Goal: Task Accomplishment & Management: Complete application form

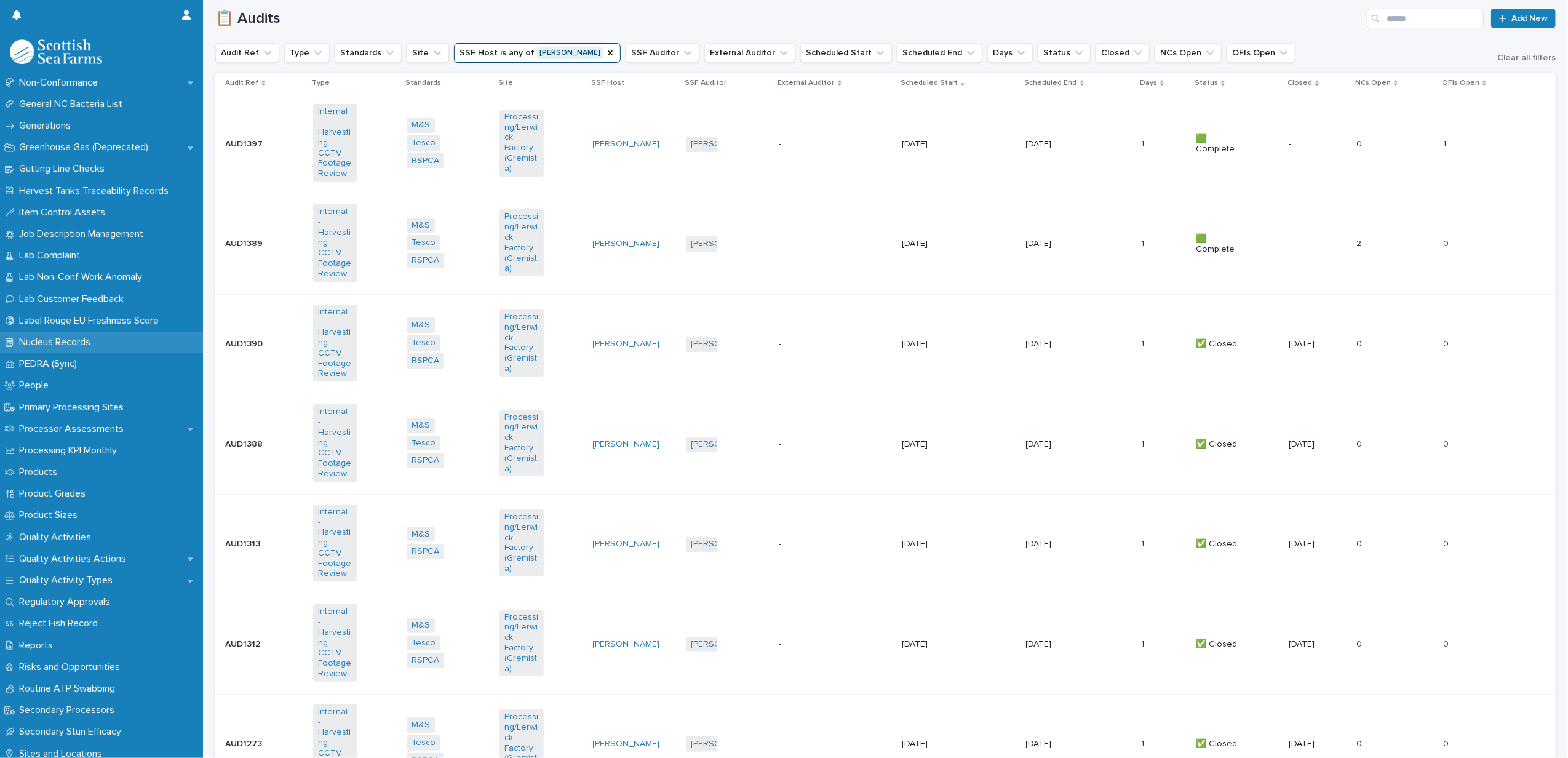
scroll to position [1173, 0]
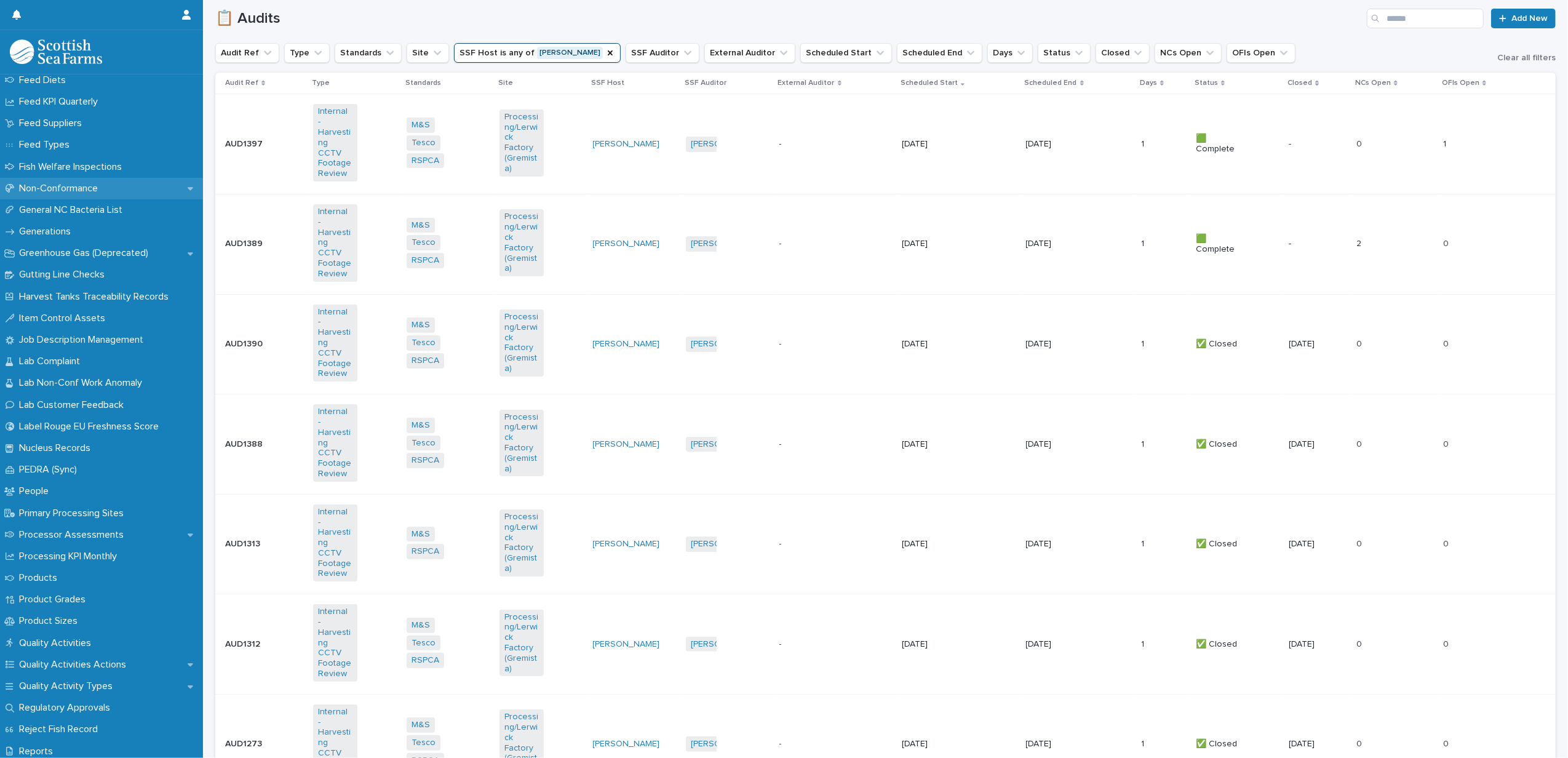
click at [73, 183] on p "Non-Conformance" at bounding box center [60, 188] width 94 height 12
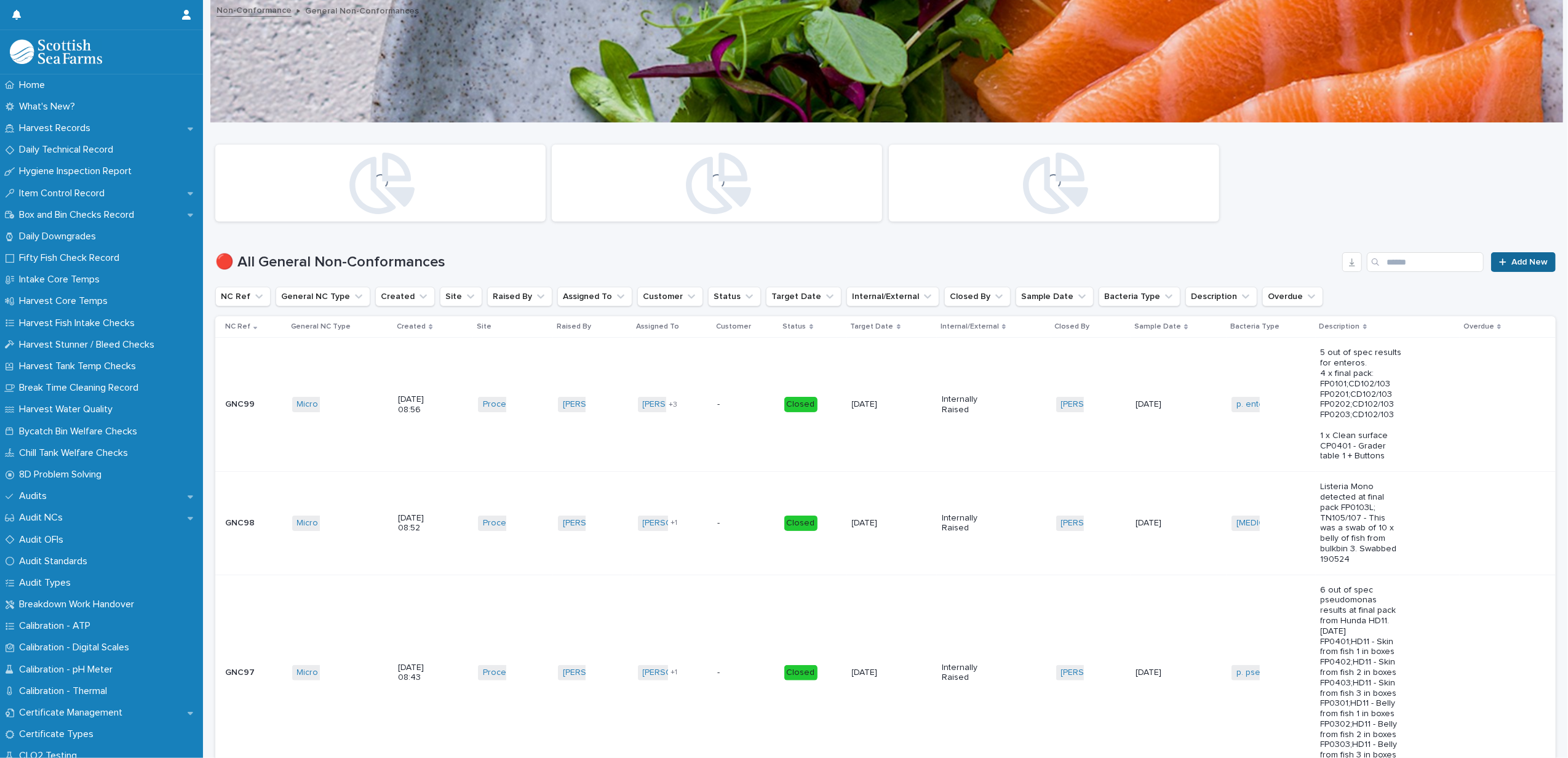
click at [1501, 267] on link "Add New" at bounding box center [1523, 262] width 65 height 20
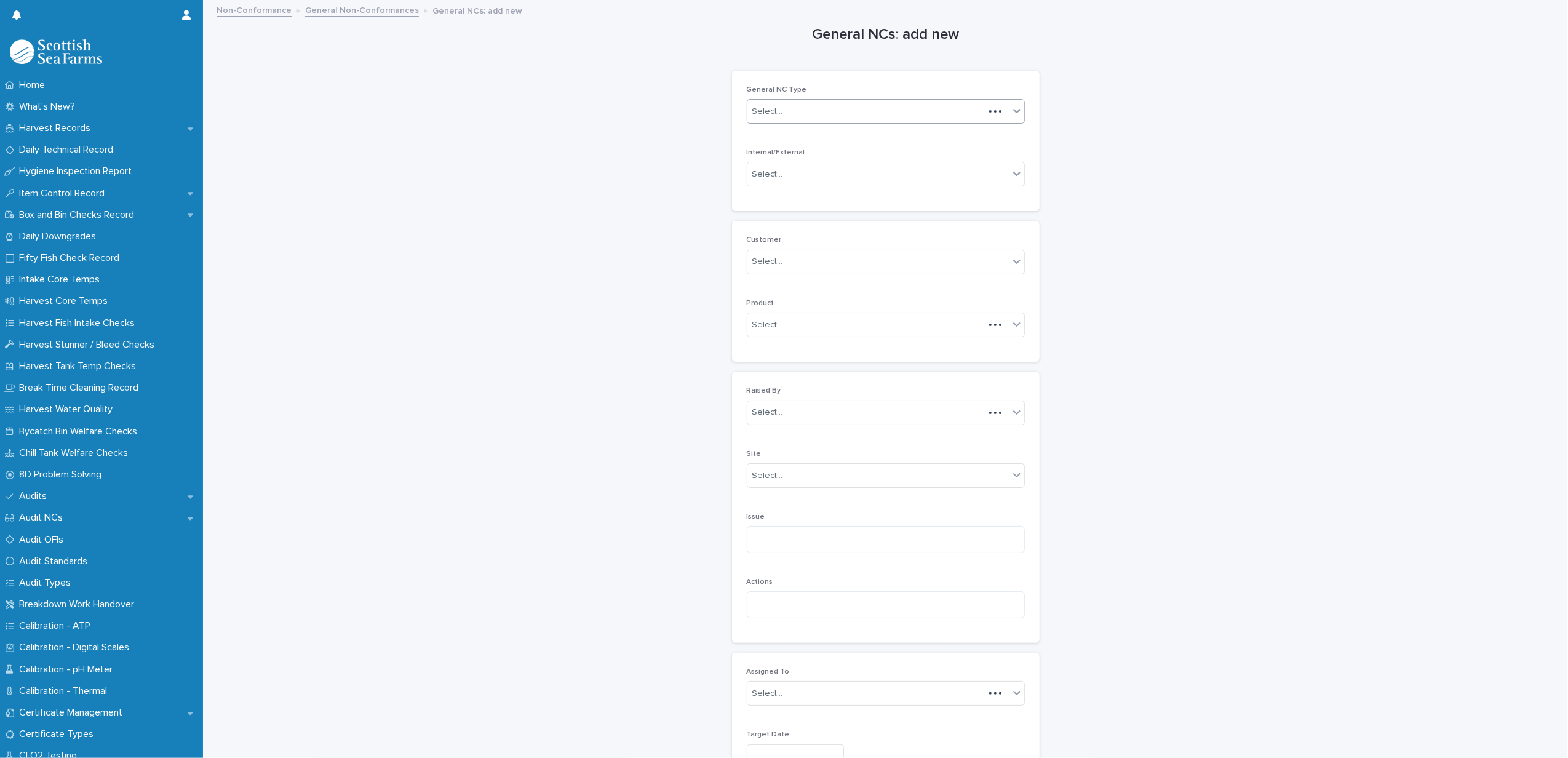
click at [759, 107] on div "Select..." at bounding box center [767, 112] width 31 height 13
click at [764, 137] on div "Fish Welfare" at bounding box center [879, 136] width 277 height 22
click at [770, 171] on div "Select..." at bounding box center [767, 174] width 31 height 13
click at [775, 197] on div "Internally Raised" at bounding box center [879, 199] width 277 height 22
click at [775, 257] on div "Select..." at bounding box center [767, 262] width 31 height 13
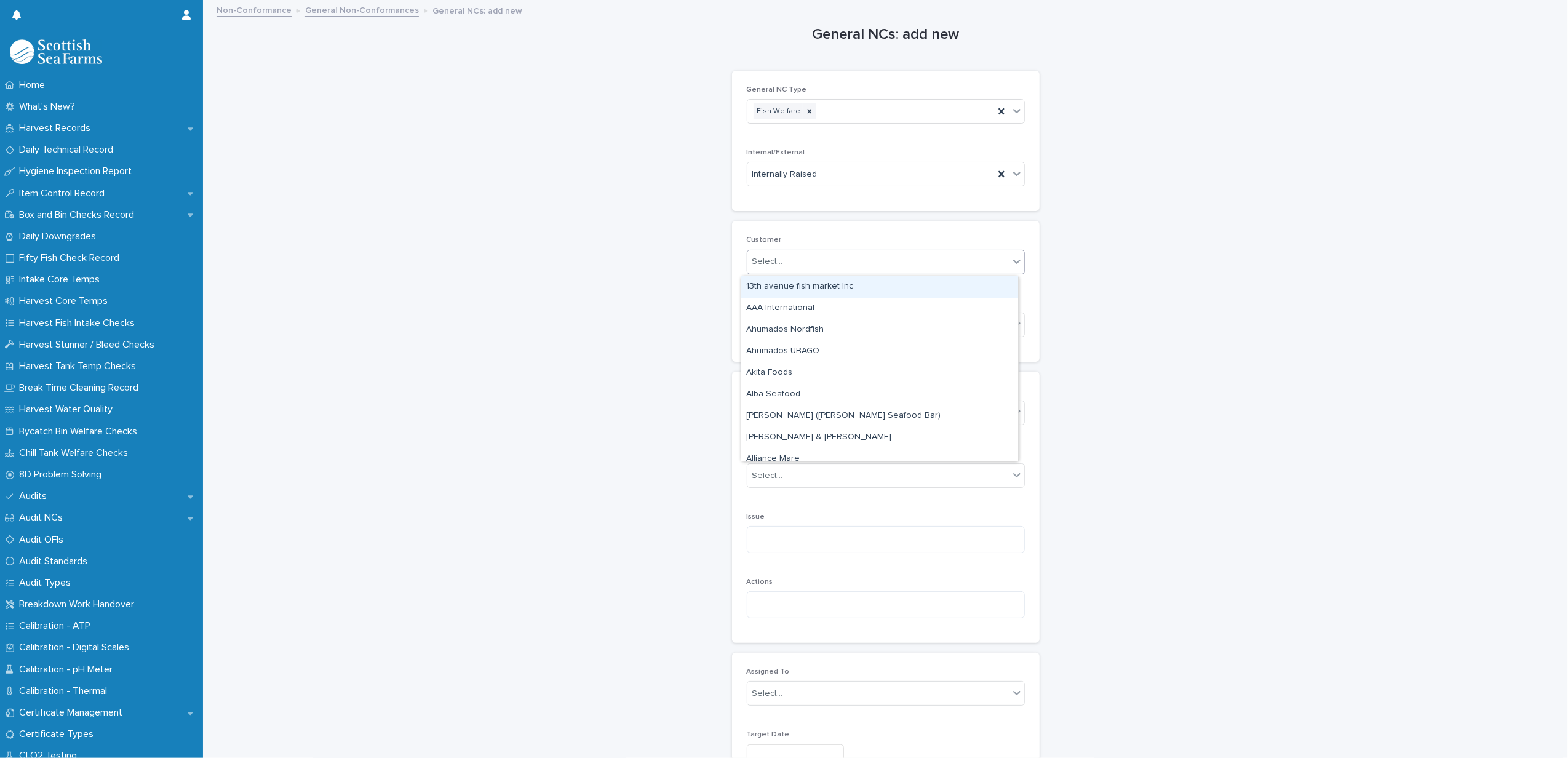
click at [709, 282] on div "General NCs: add new Loading... Saving… Loading... Saving… Loading... Saving… G…" at bounding box center [885, 713] width 1341 height 1423
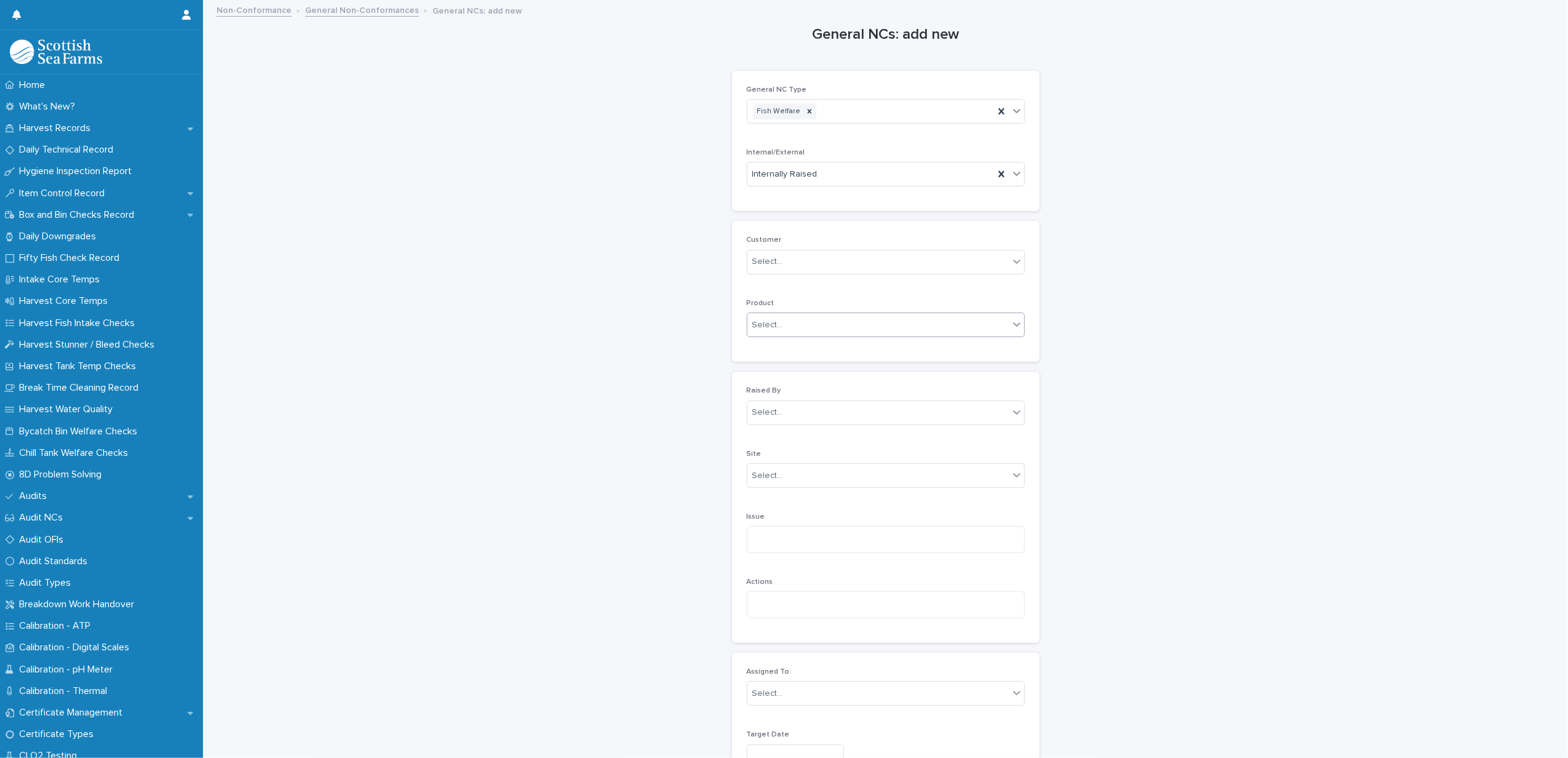
click at [759, 331] on div "Select..." at bounding box center [767, 326] width 31 height 13
click at [747, 363] on div "M&S Select" at bounding box center [879, 372] width 277 height 22
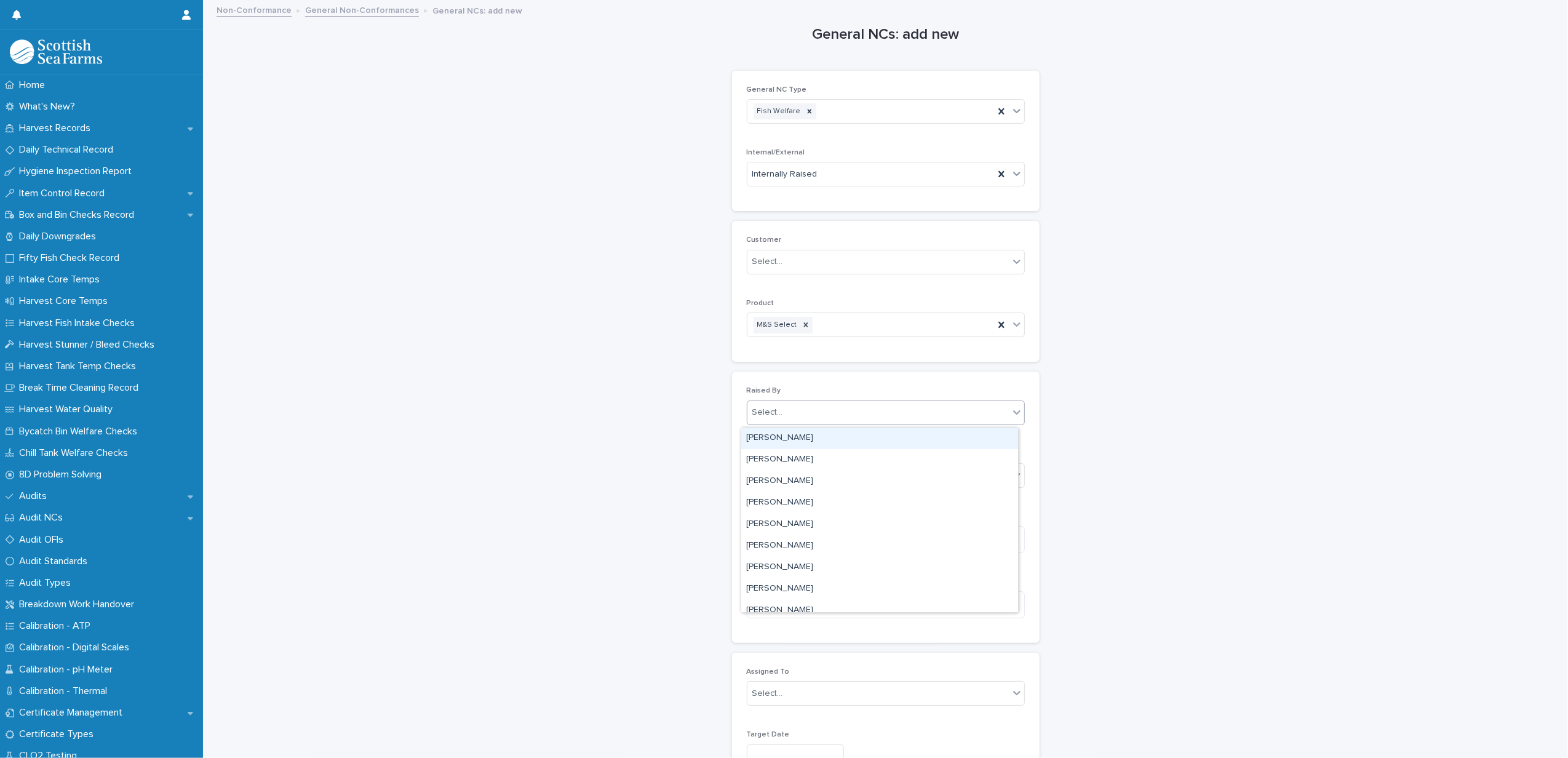
click at [766, 407] on div "Select..." at bounding box center [767, 413] width 31 height 13
type input "******"
click at [772, 443] on div "[PERSON_NAME]" at bounding box center [879, 438] width 277 height 22
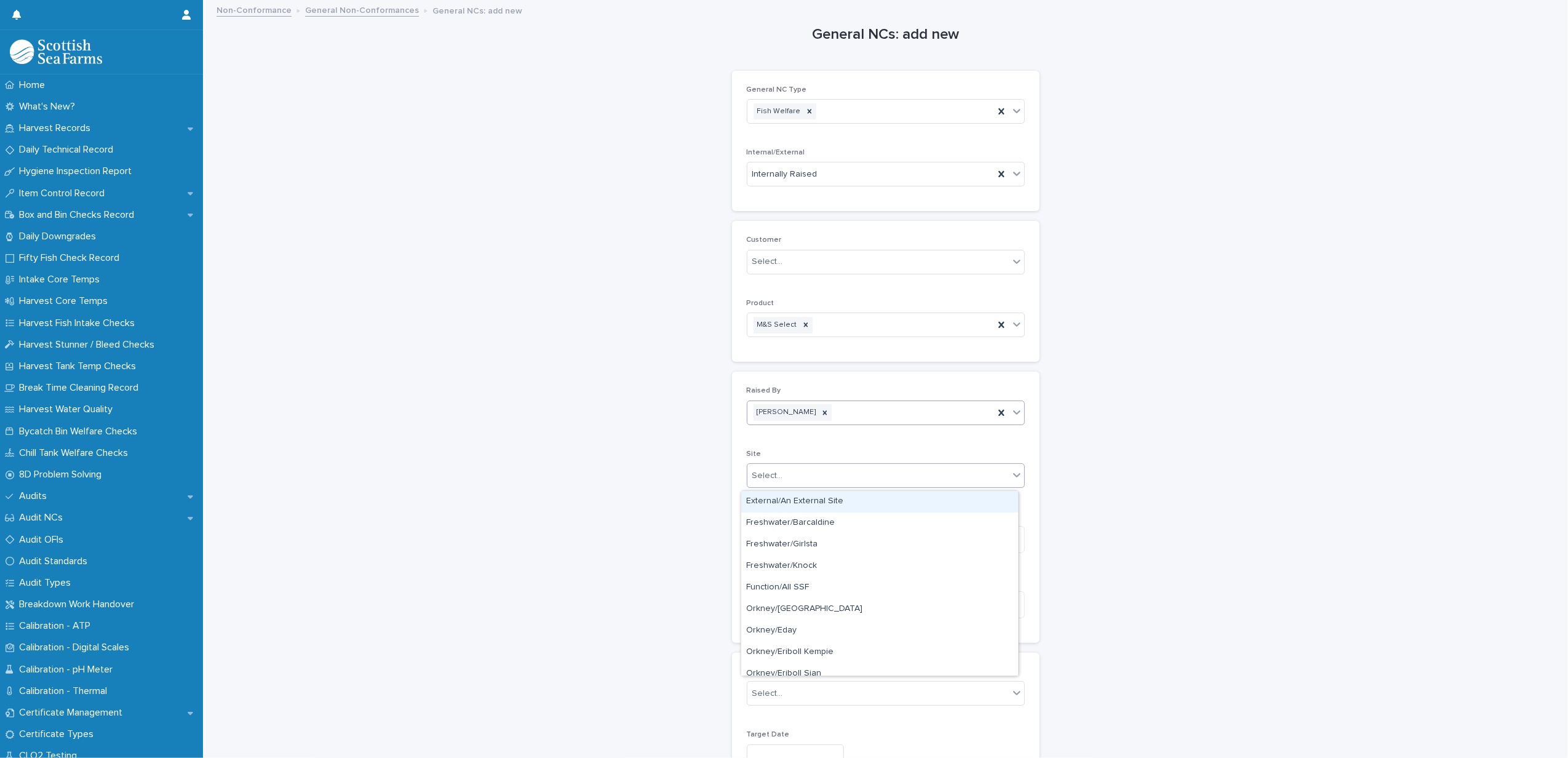
click at [754, 475] on div "Select..." at bounding box center [767, 476] width 31 height 13
type input "*******"
click at [764, 493] on div "Processing/Lerwick Factory (Gremista)" at bounding box center [879, 502] width 277 height 22
click at [771, 532] on textarea at bounding box center [886, 539] width 278 height 27
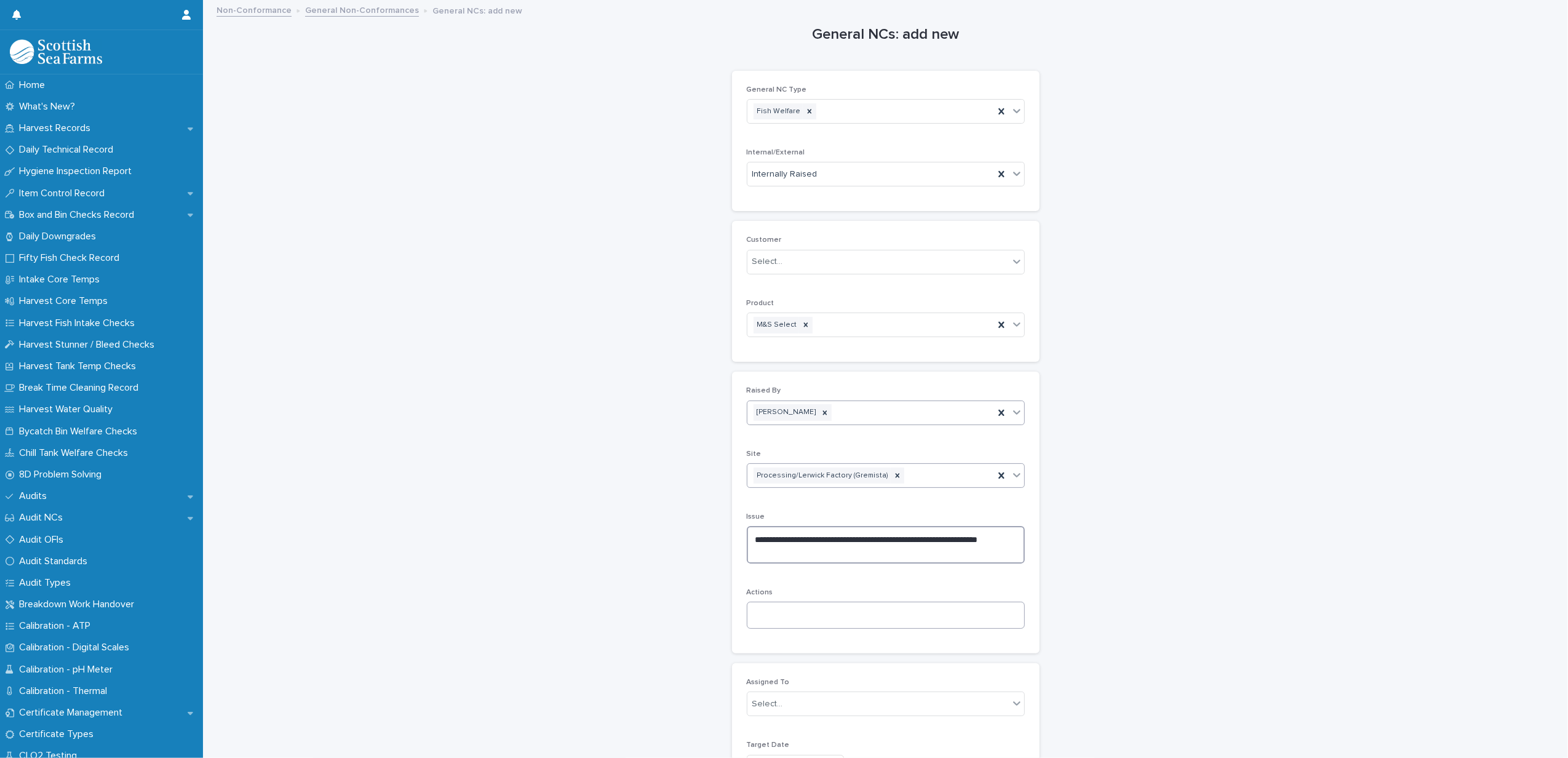
type textarea "**********"
click at [764, 606] on textarea at bounding box center [886, 615] width 278 height 27
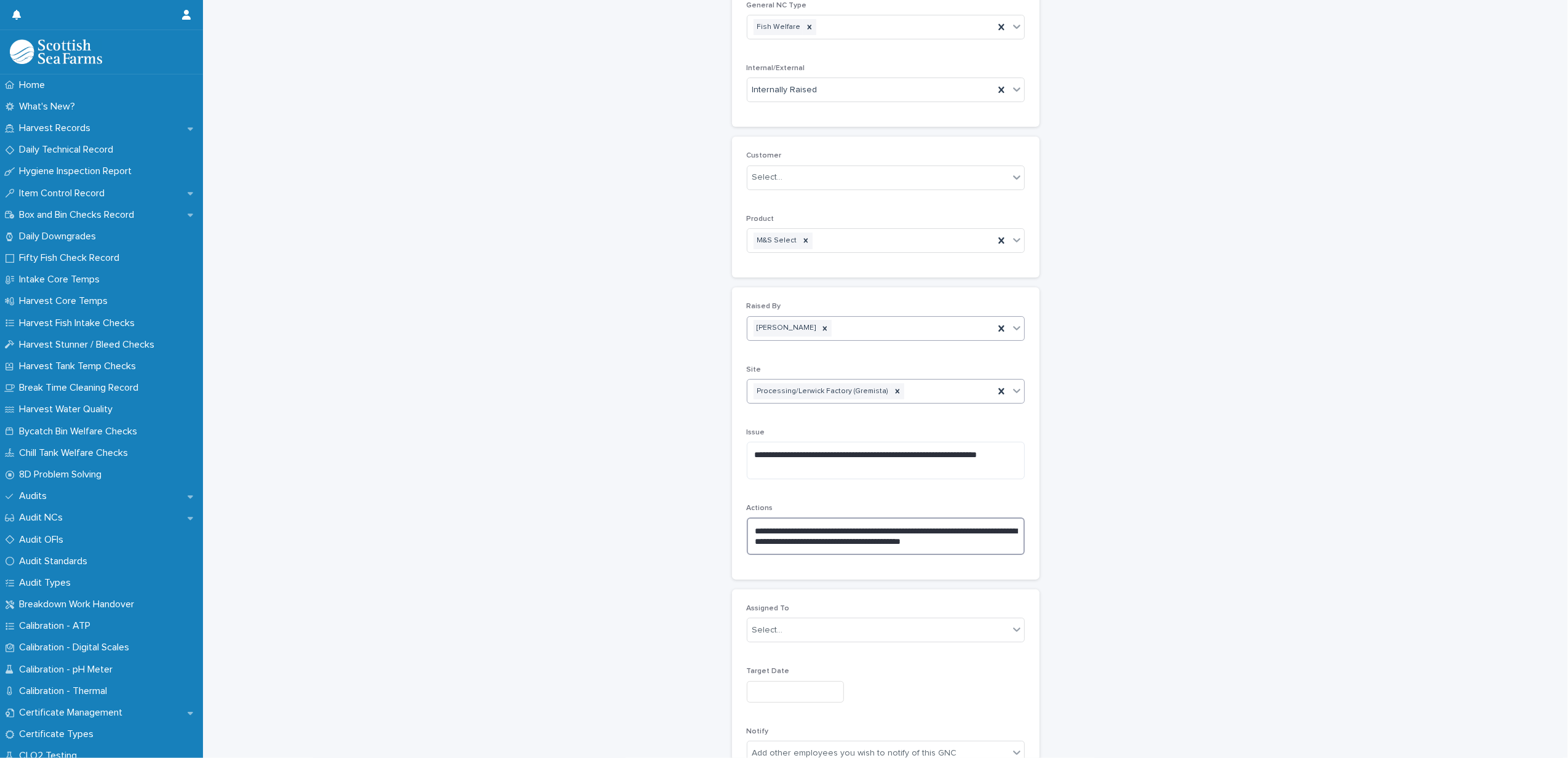
scroll to position [246, 0]
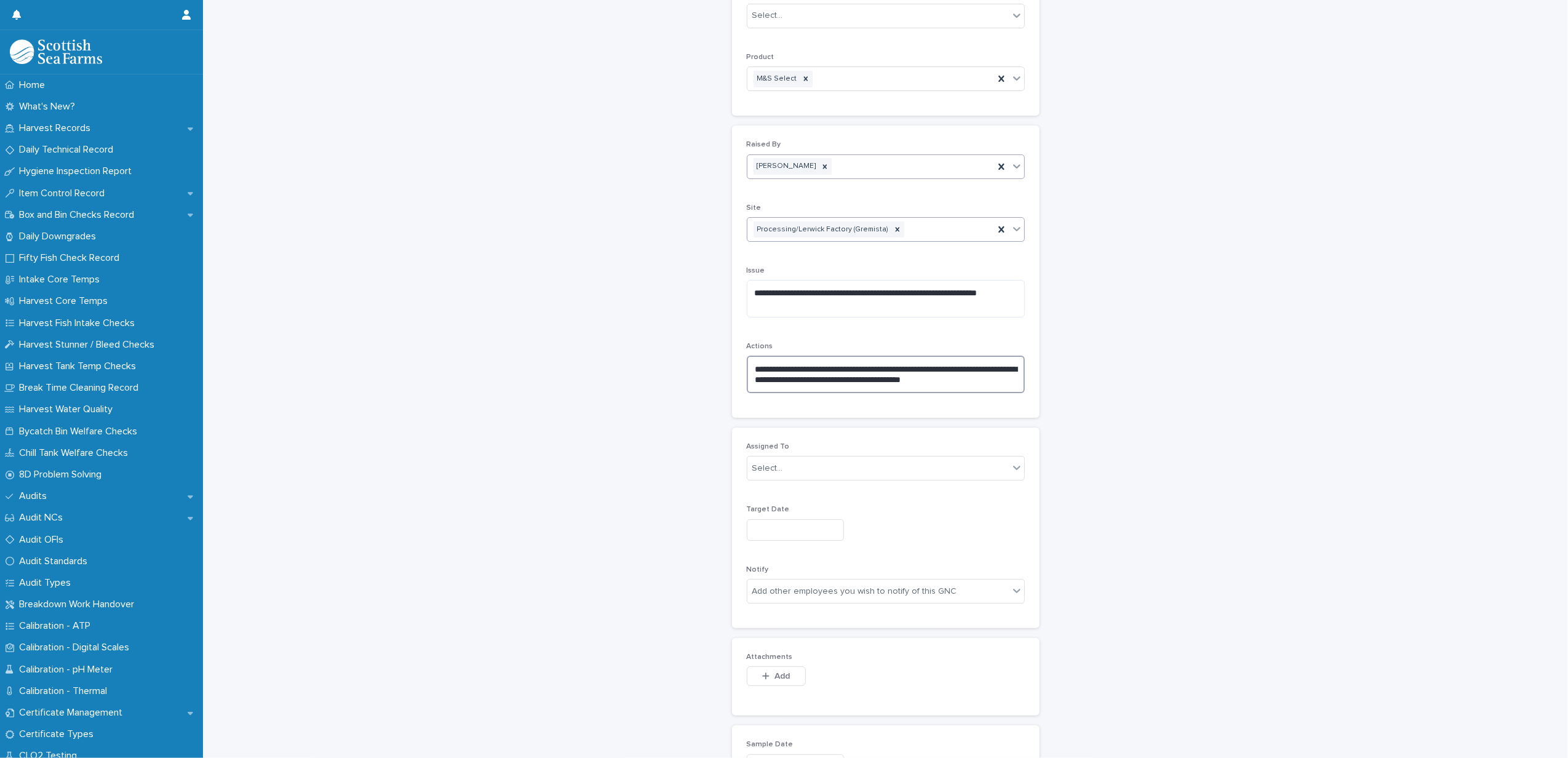
type textarea "**********"
click at [766, 458] on div "Assigned To Select..." at bounding box center [886, 467] width 278 height 48
click at [767, 461] on div "Select..." at bounding box center [878, 469] width 262 height 20
type input "******"
click at [776, 497] on div "[PERSON_NAME]" at bounding box center [879, 495] width 277 height 22
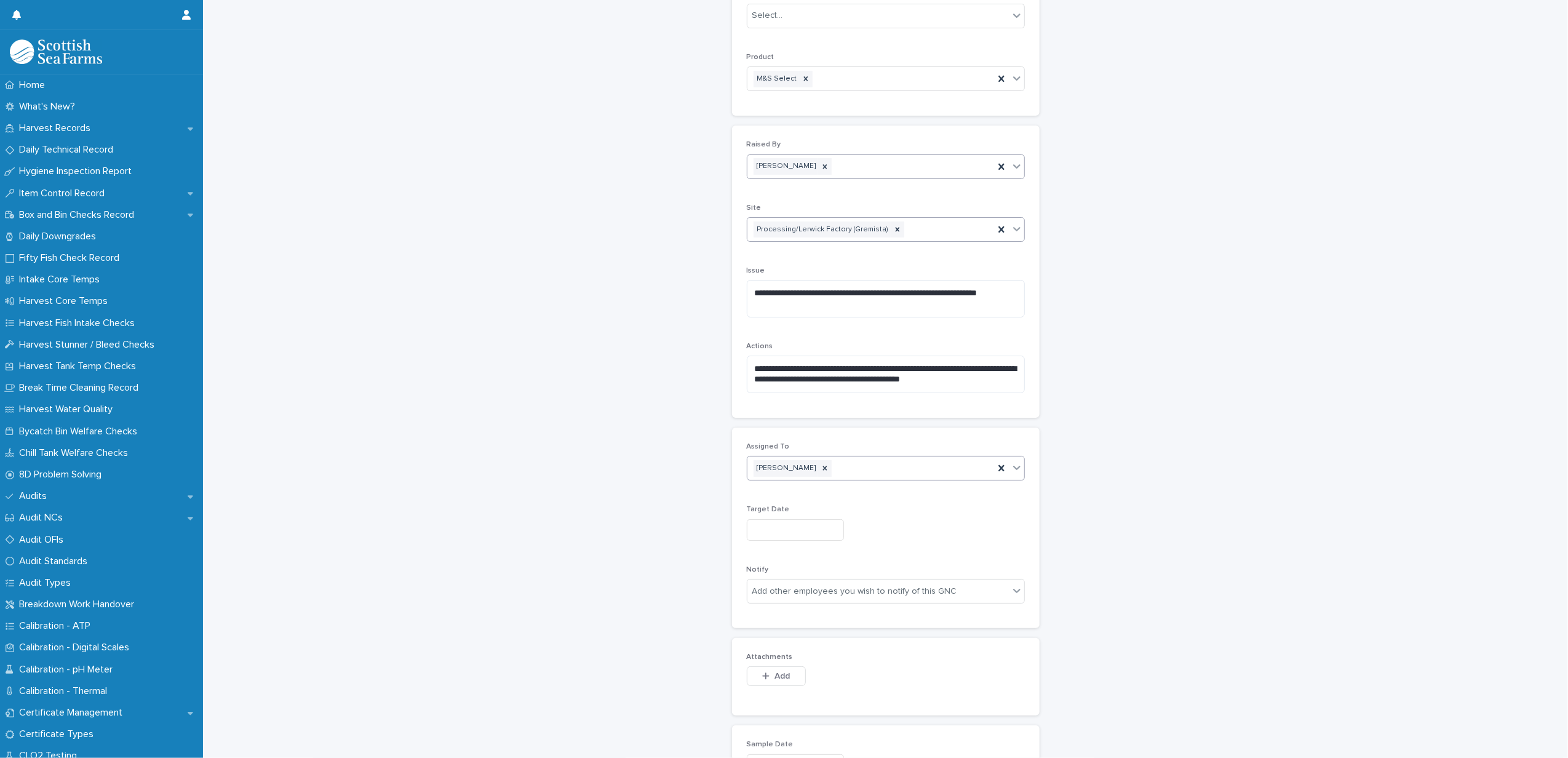
click at [775, 525] on input "text" at bounding box center [796, 531] width 97 height 22
click at [720, 449] on div "18" at bounding box center [722, 452] width 17 height 17
type input "*********"
click at [803, 589] on div "Add other employees you wish to notify of this GNC" at bounding box center [854, 592] width 205 height 13
click at [682, 544] on div "**********" at bounding box center [885, 477] width 1341 height 1443
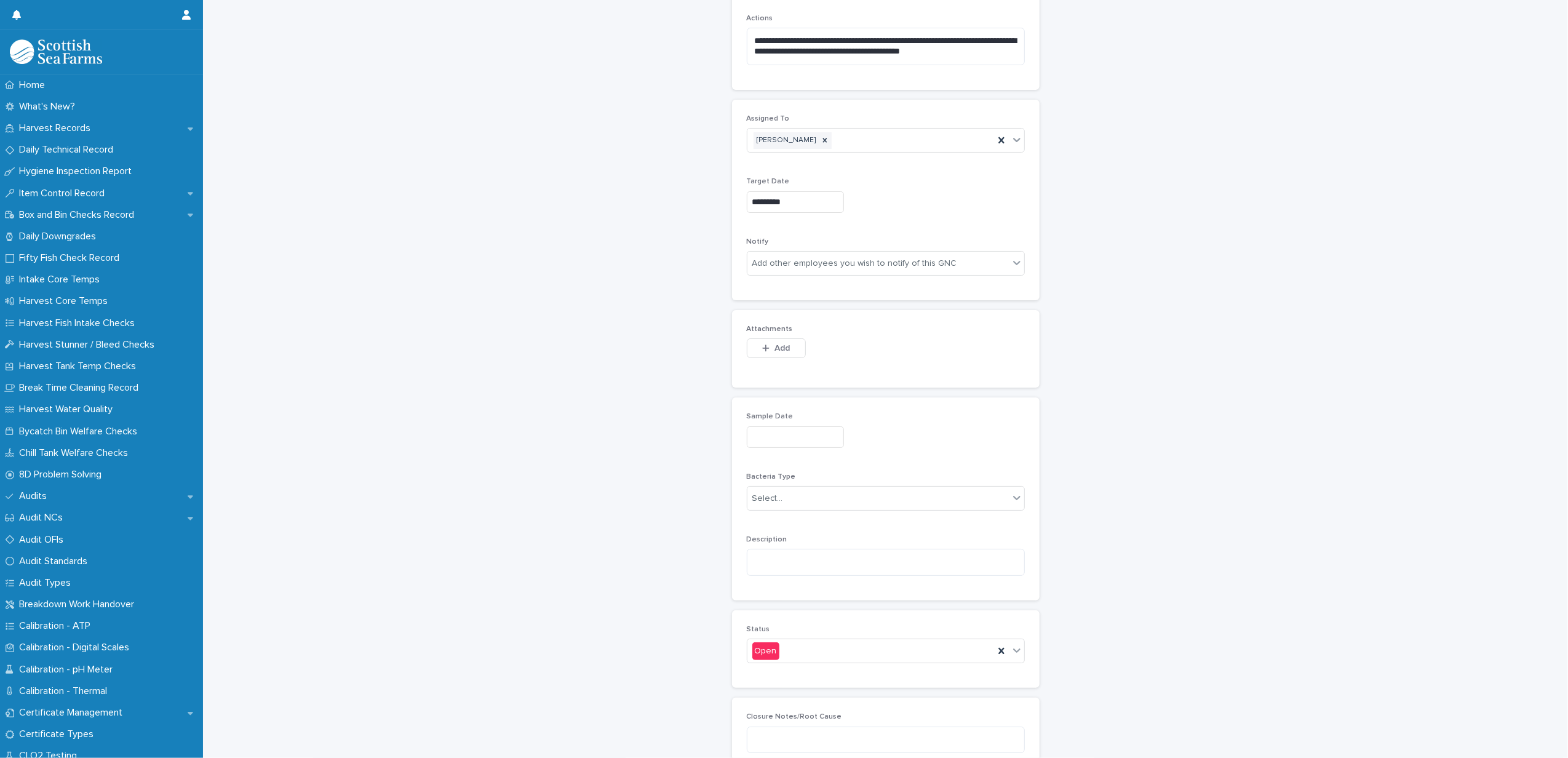
scroll to position [766, 0]
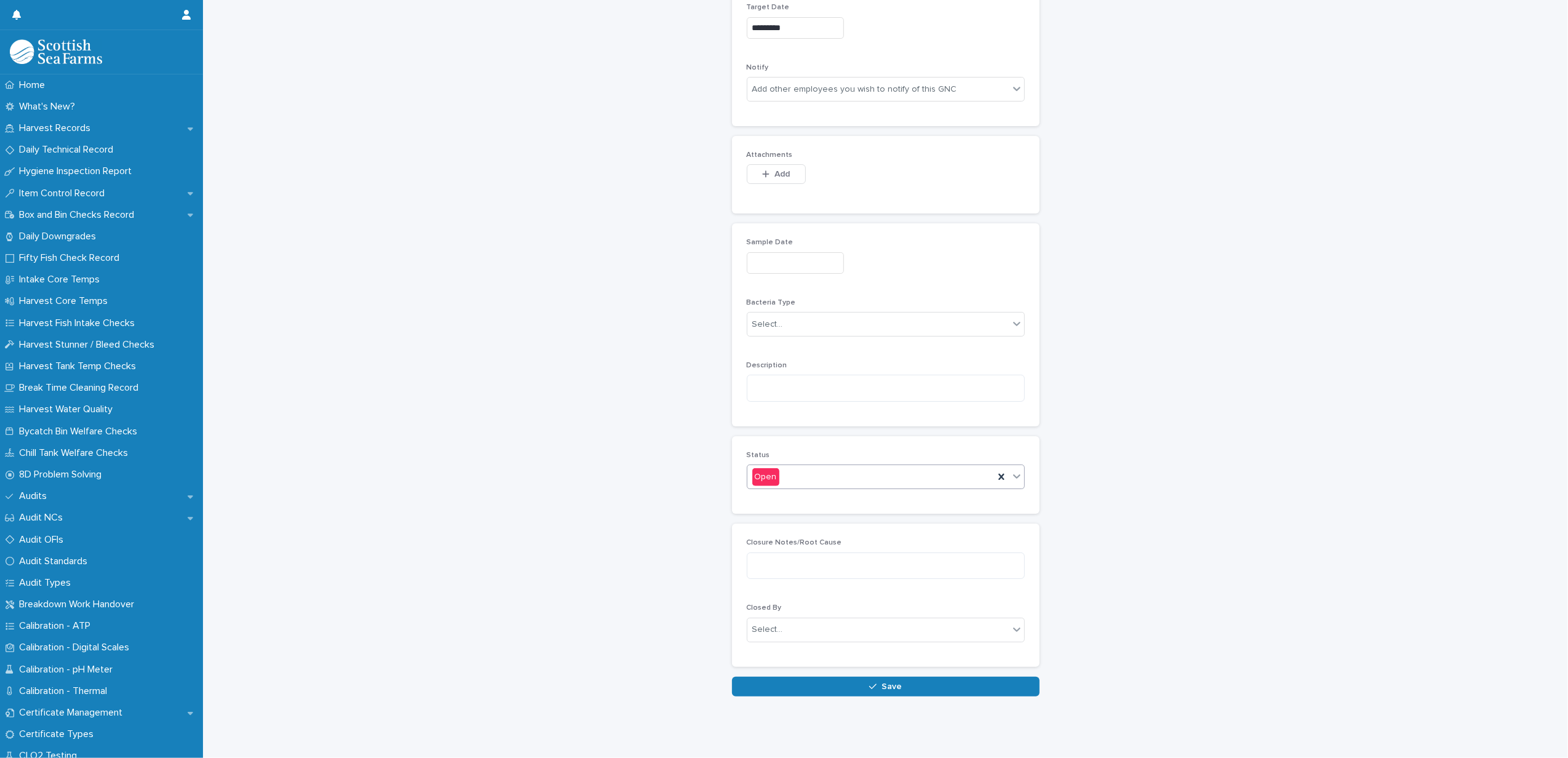
click at [786, 475] on body "Home What's New? Harvest Records Daily Technical Record Hygiene Inspection Repo…" at bounding box center [784, 379] width 1568 height 758
click at [788, 507] on div "Closed" at bounding box center [879, 509] width 277 height 22
click at [802, 620] on div "Select..." at bounding box center [878, 630] width 262 height 20
type input "******"
click at [781, 637] on div "[PERSON_NAME]" at bounding box center [879, 642] width 277 height 22
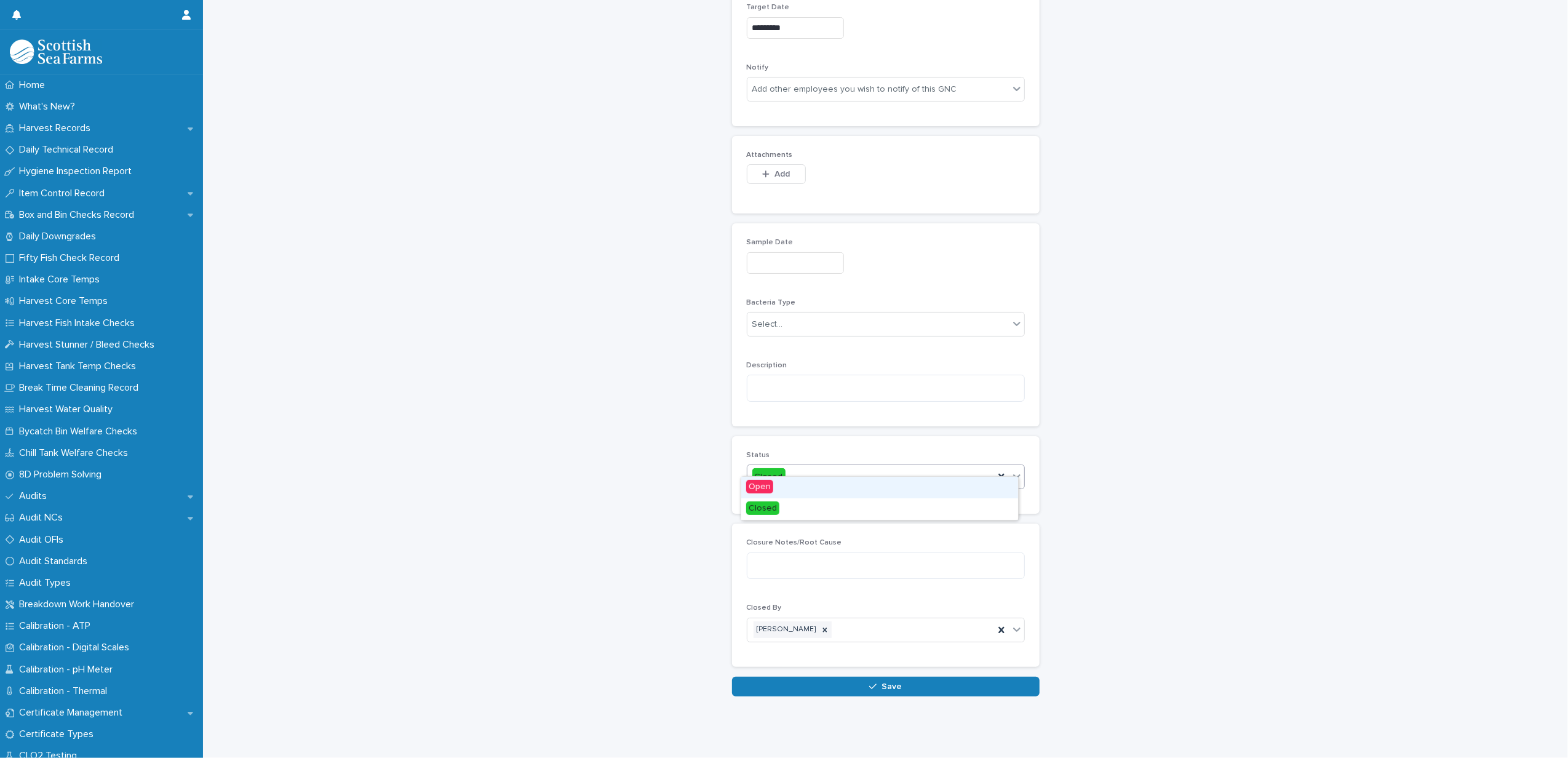
click at [780, 481] on div "Open" at bounding box center [879, 488] width 277 height 22
click at [815, 677] on button "Save" at bounding box center [886, 686] width 307 height 20
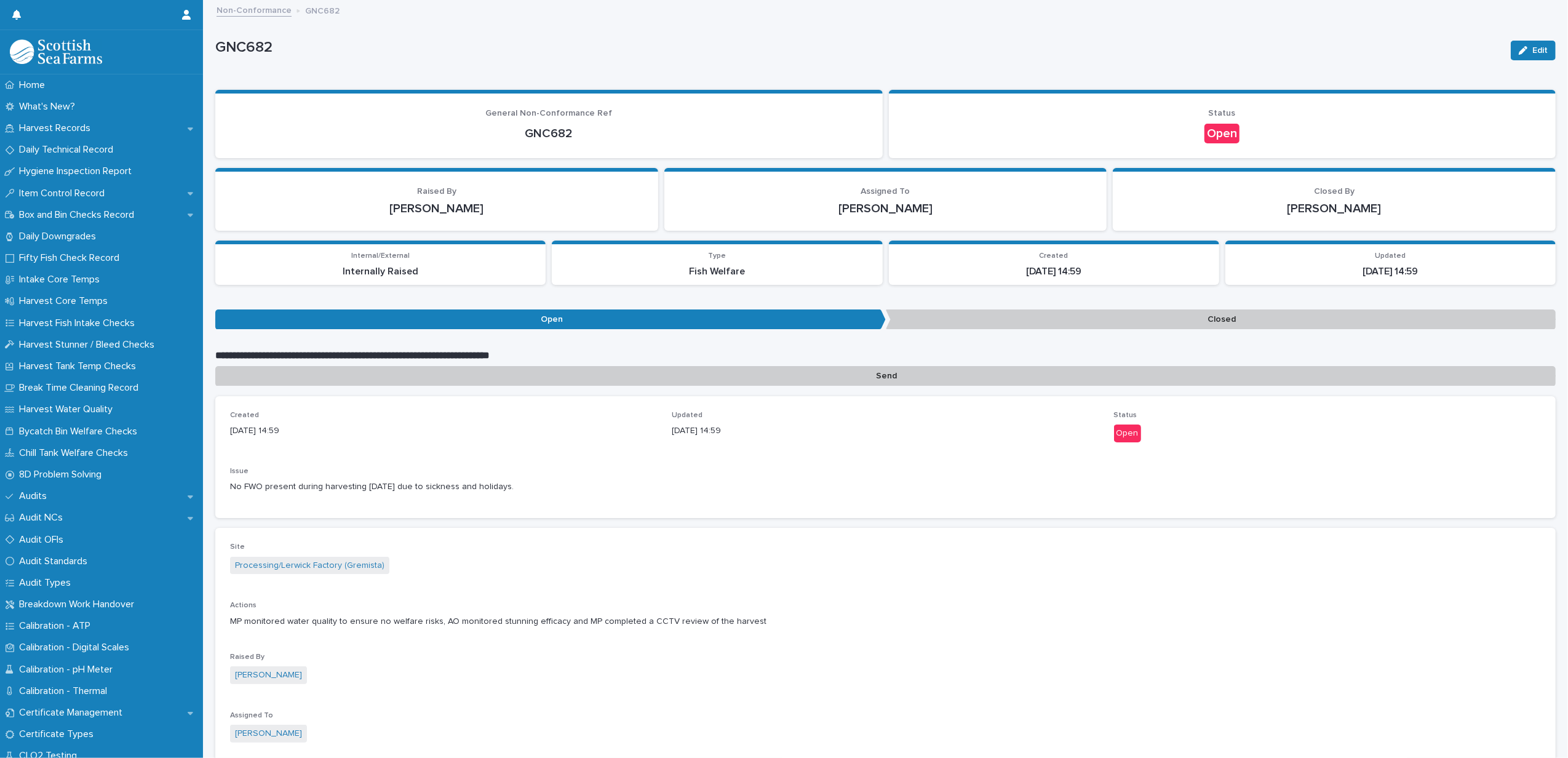
click at [261, 10] on link "Non-Conformance" at bounding box center [254, 9] width 75 height 14
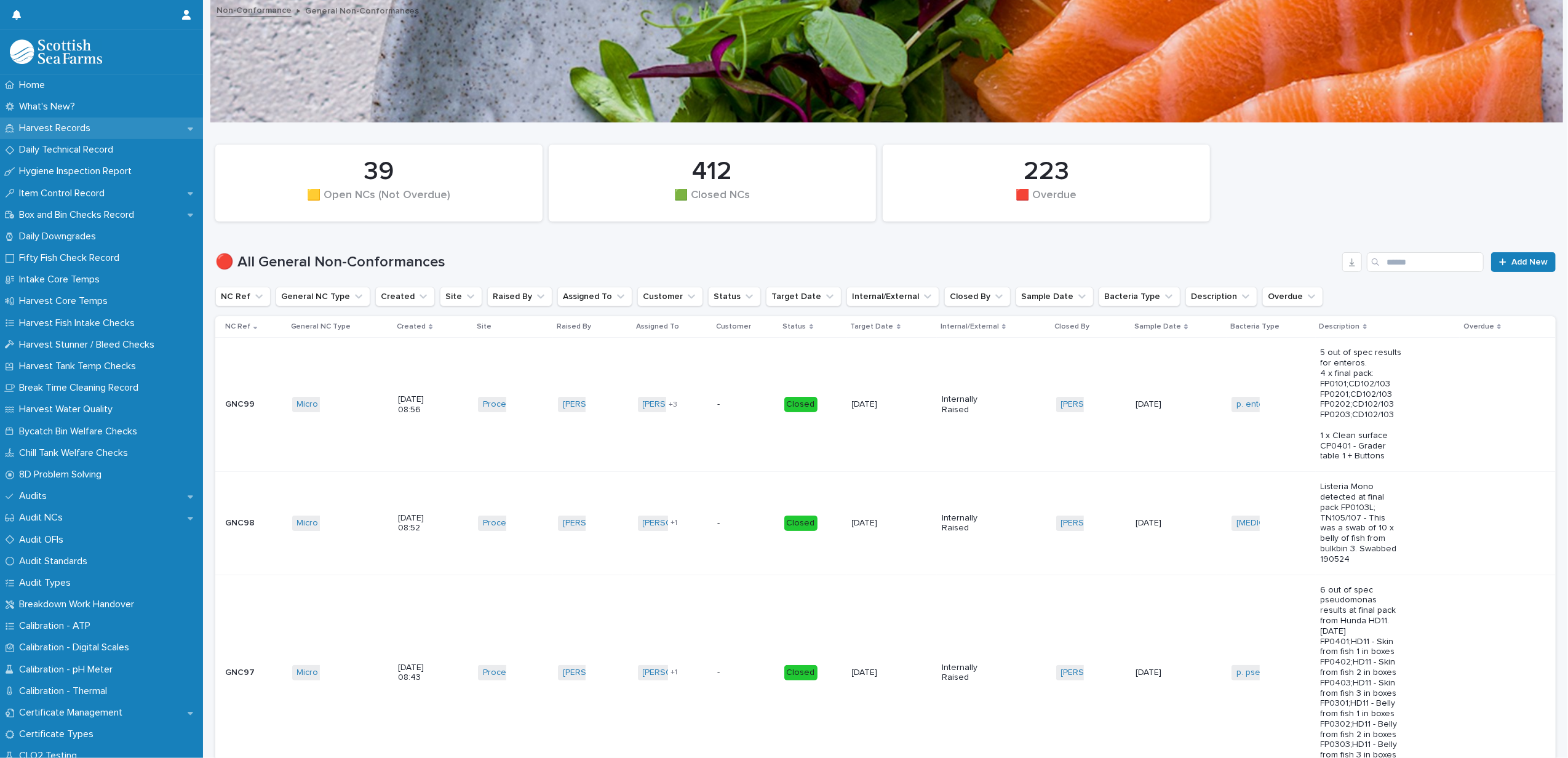
click at [54, 126] on p "Harvest Records" at bounding box center [57, 128] width 86 height 12
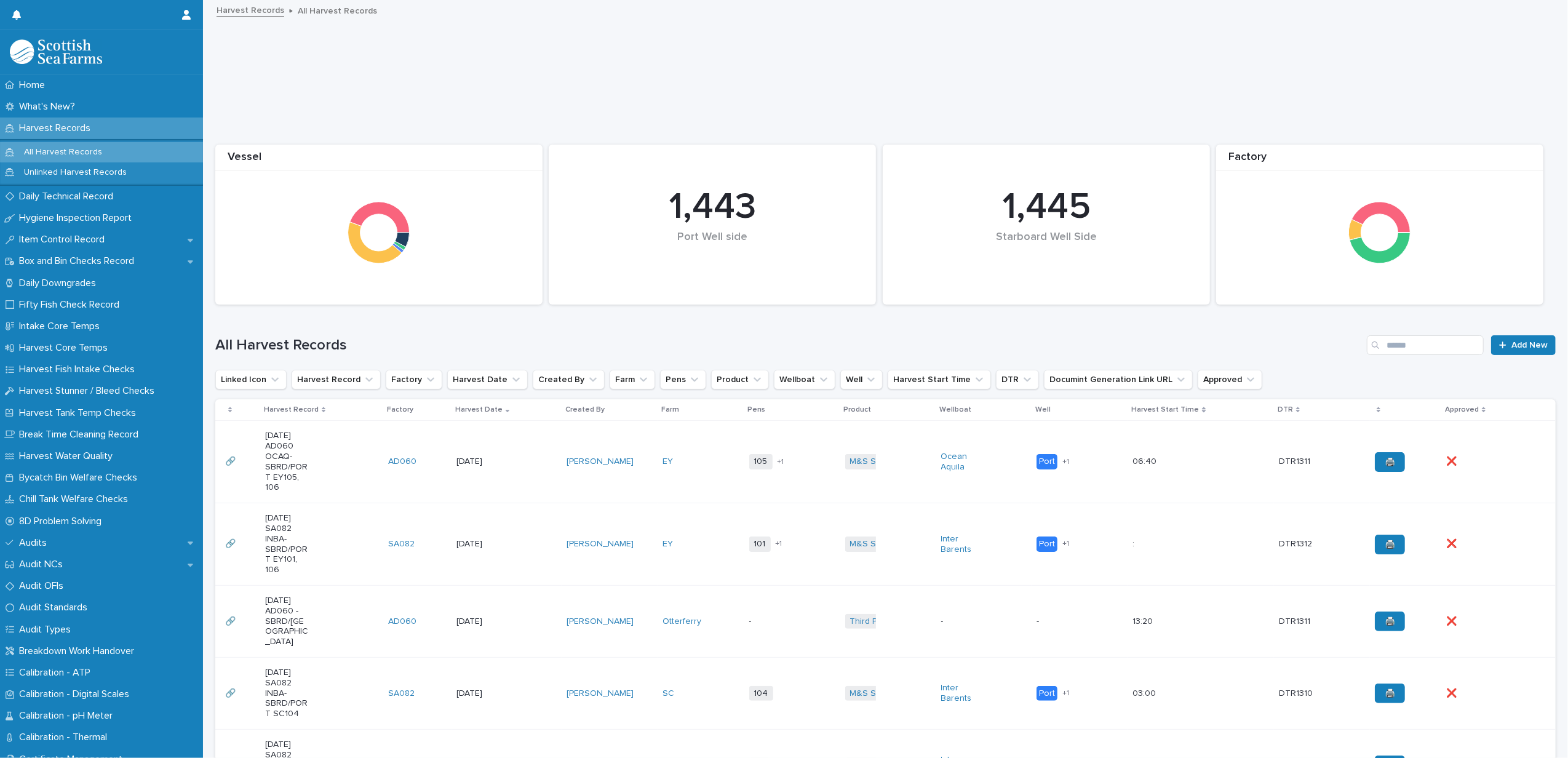
scroll to position [82, 0]
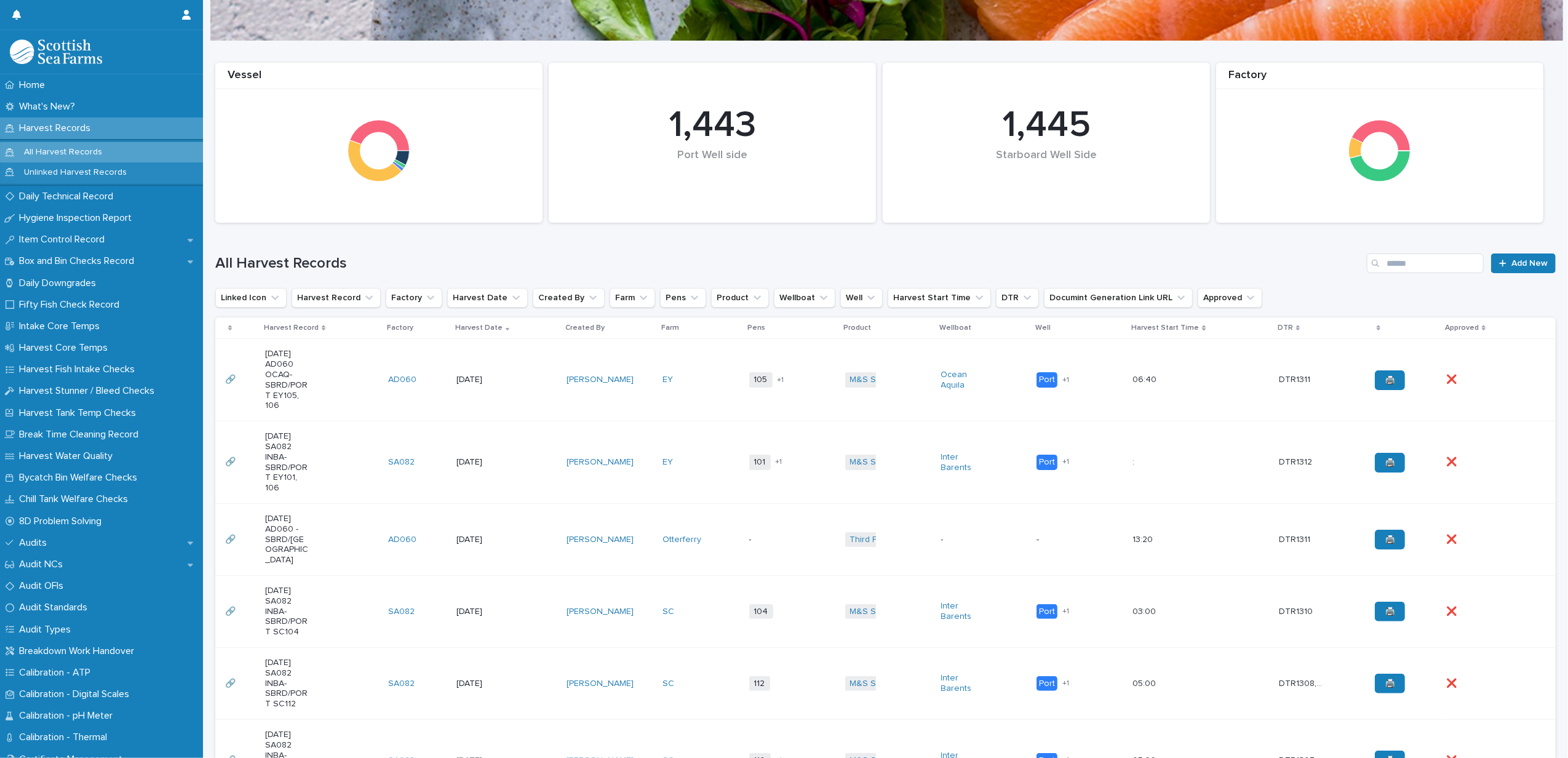
click at [615, 442] on td "[PERSON_NAME]" at bounding box center [610, 462] width 96 height 82
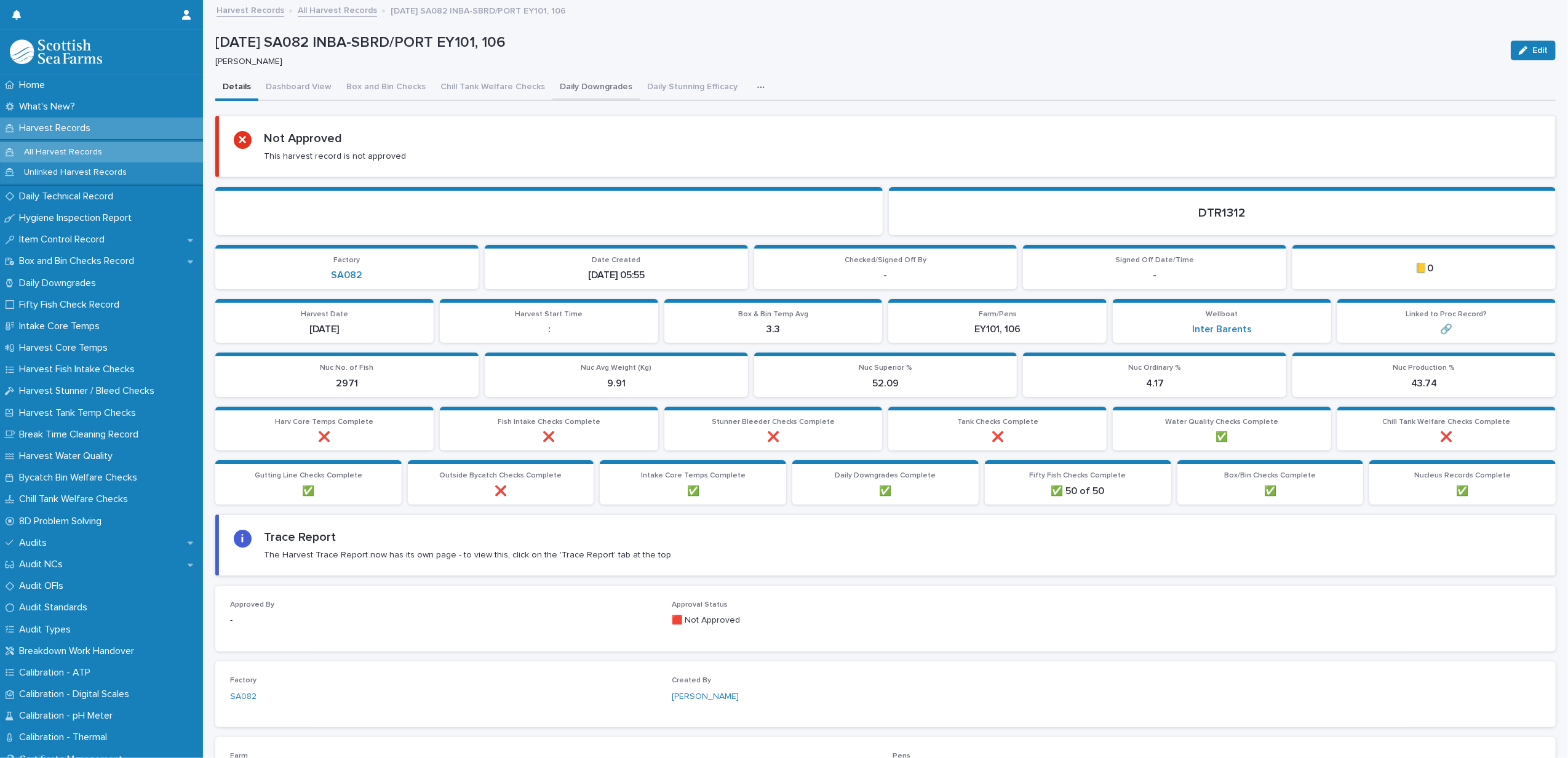
click at [606, 91] on button "Daily Downgrades" at bounding box center [596, 88] width 87 height 26
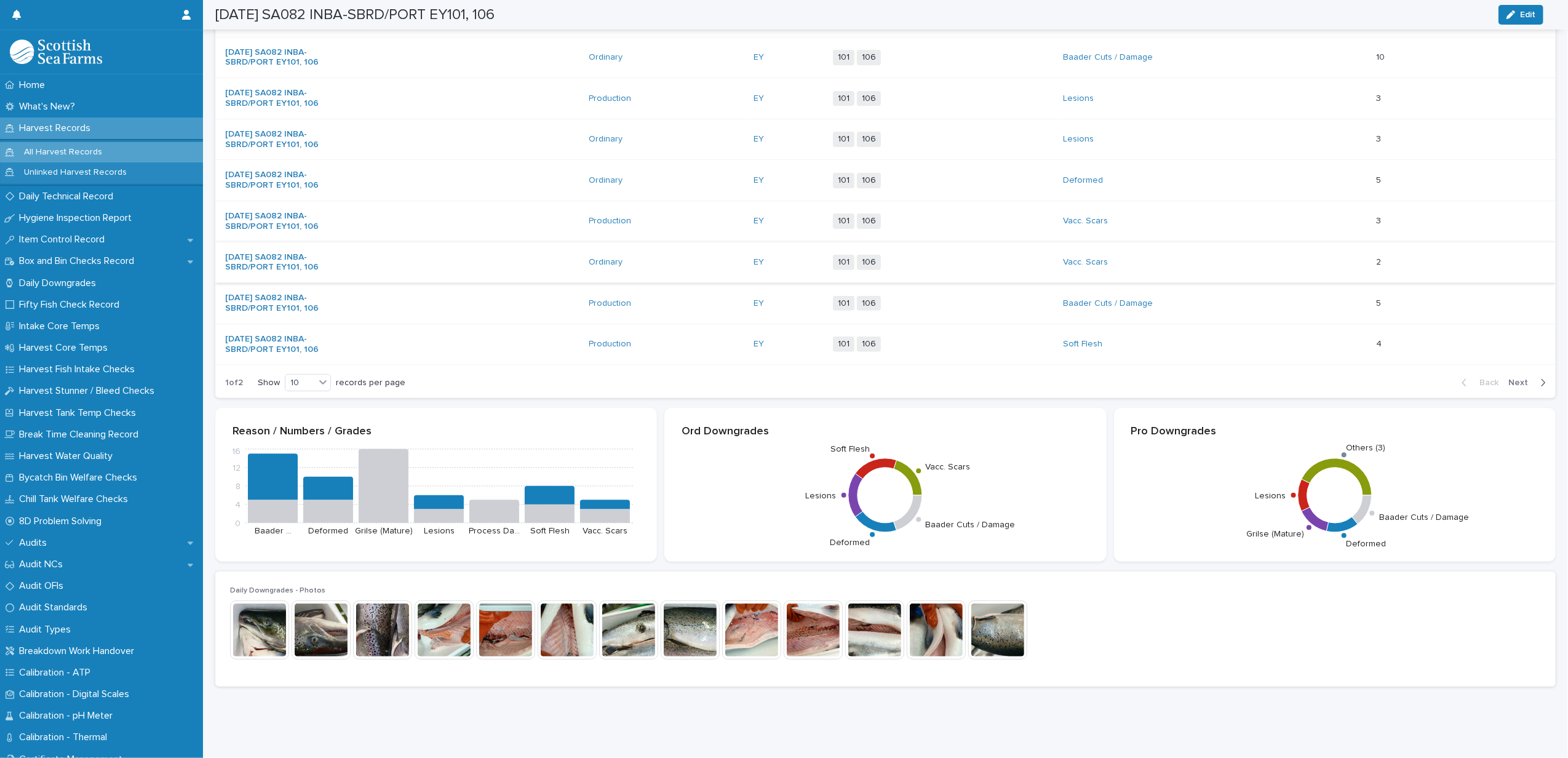
scroll to position [357, 0]
click at [256, 620] on img at bounding box center [259, 629] width 59 height 59
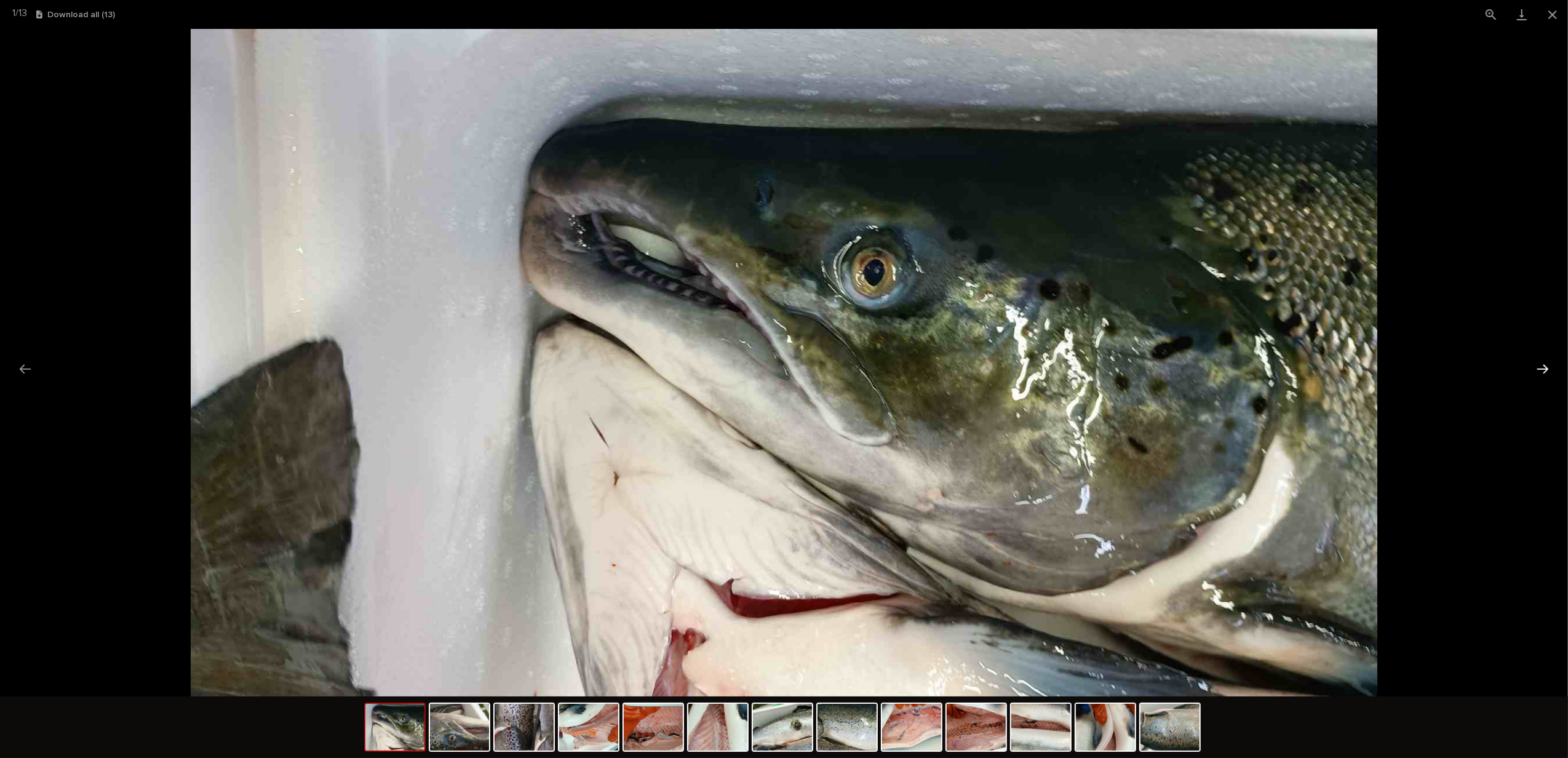
click at [1543, 371] on button "Next slide" at bounding box center [1543, 368] width 26 height 24
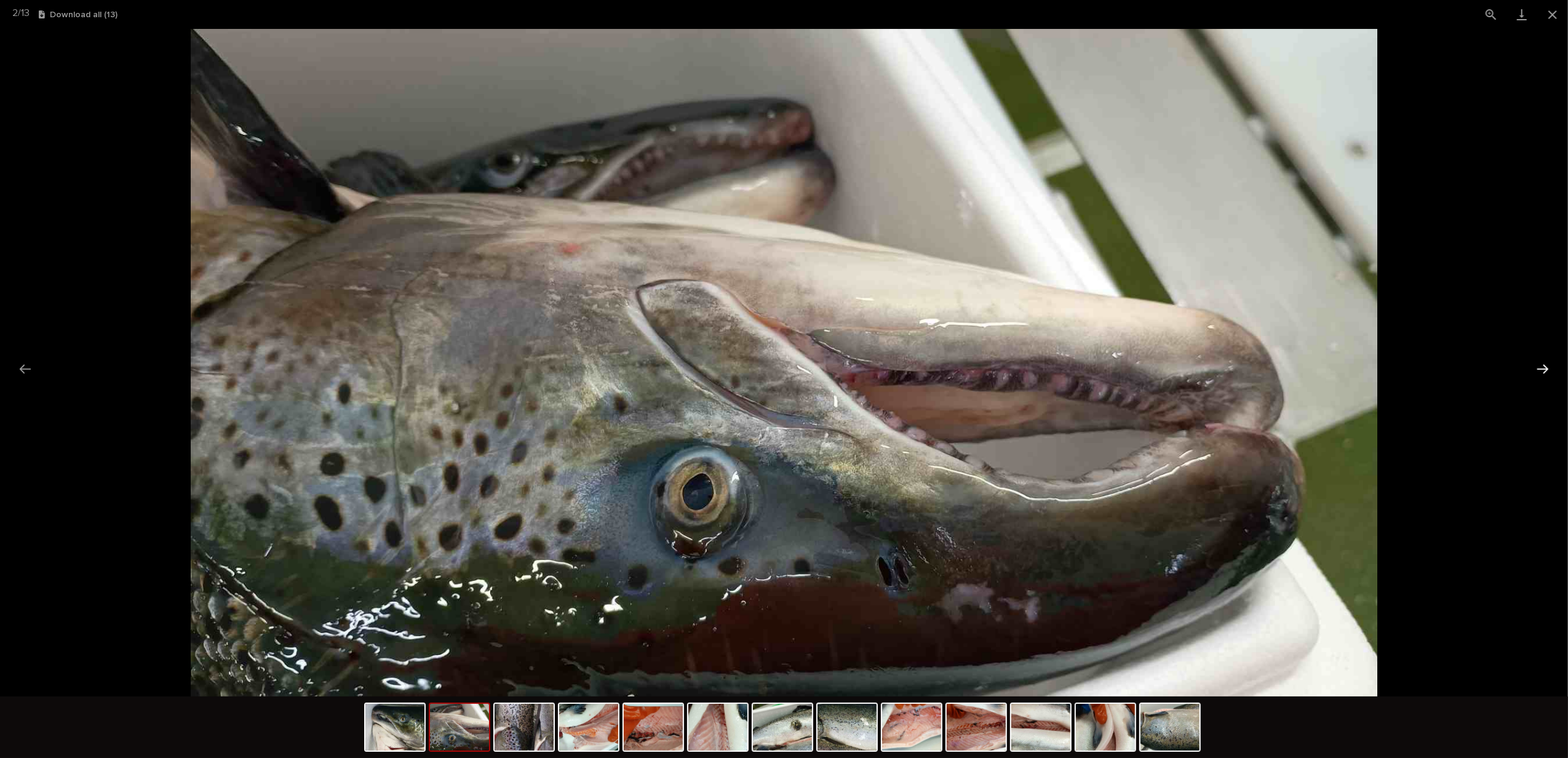
click at [1543, 371] on button "Next slide" at bounding box center [1543, 368] width 26 height 24
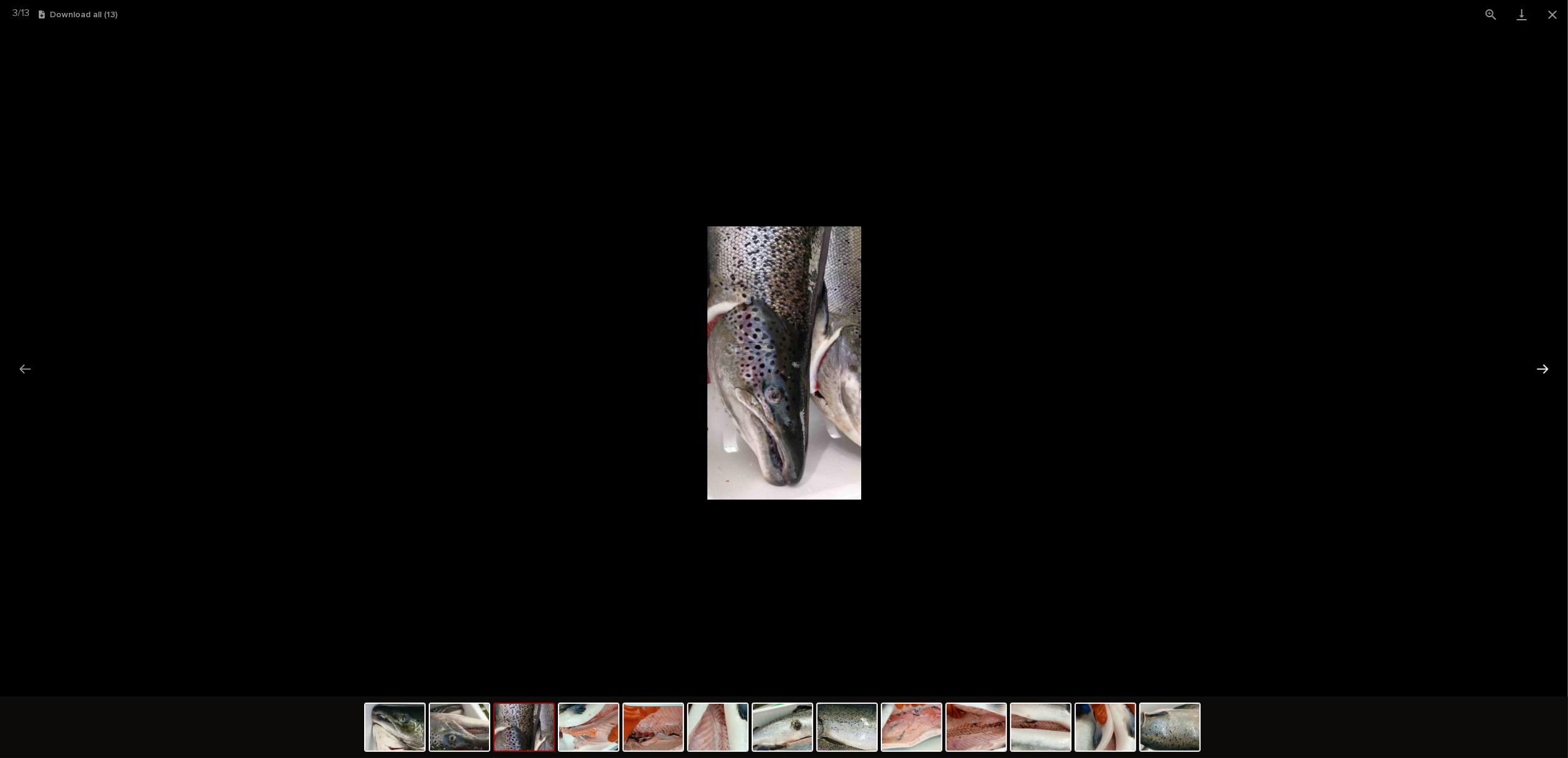
click at [1536, 362] on button "Next slide" at bounding box center [1543, 368] width 26 height 24
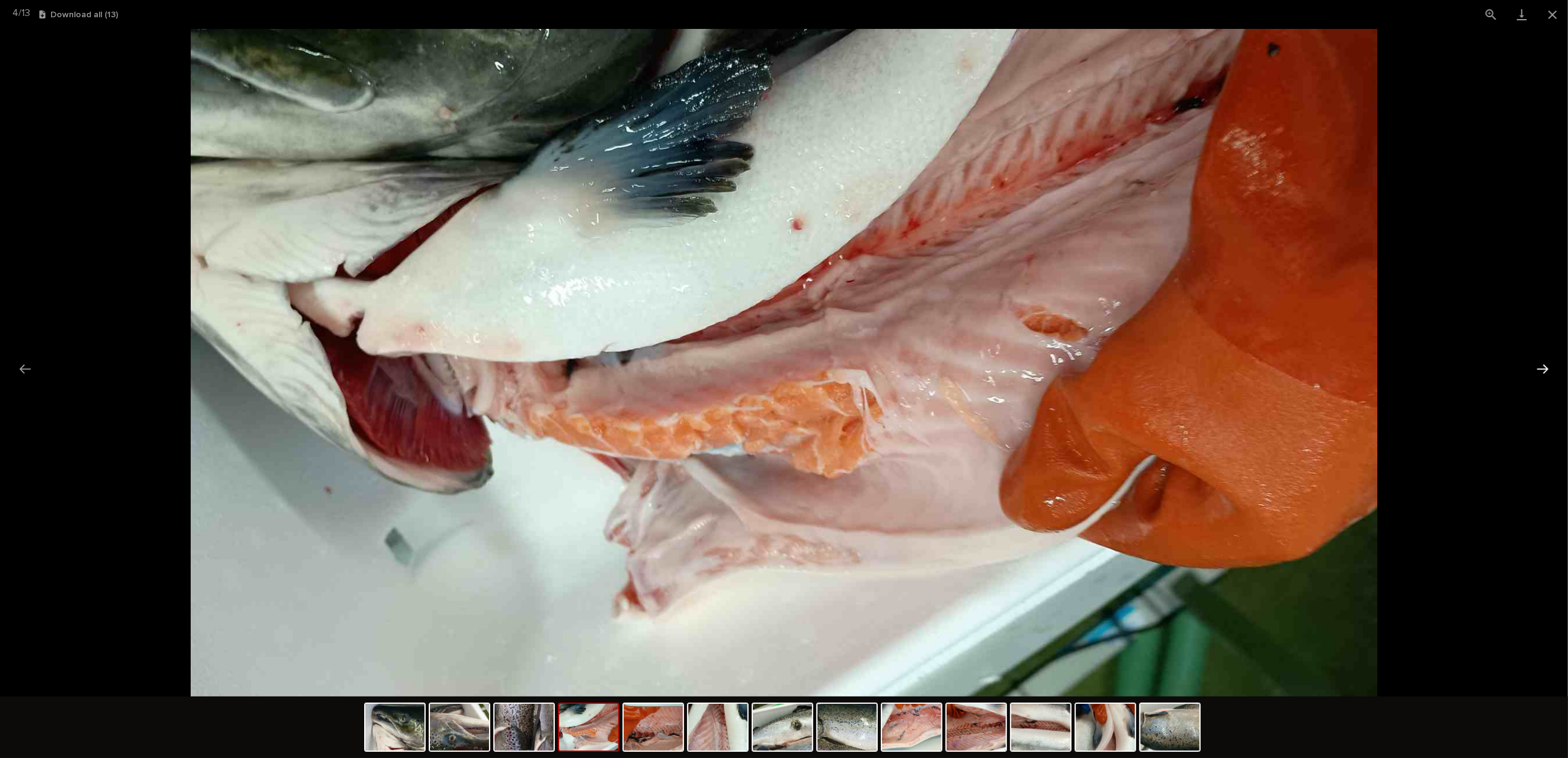
click at [1539, 363] on button "Next slide" at bounding box center [1543, 368] width 26 height 24
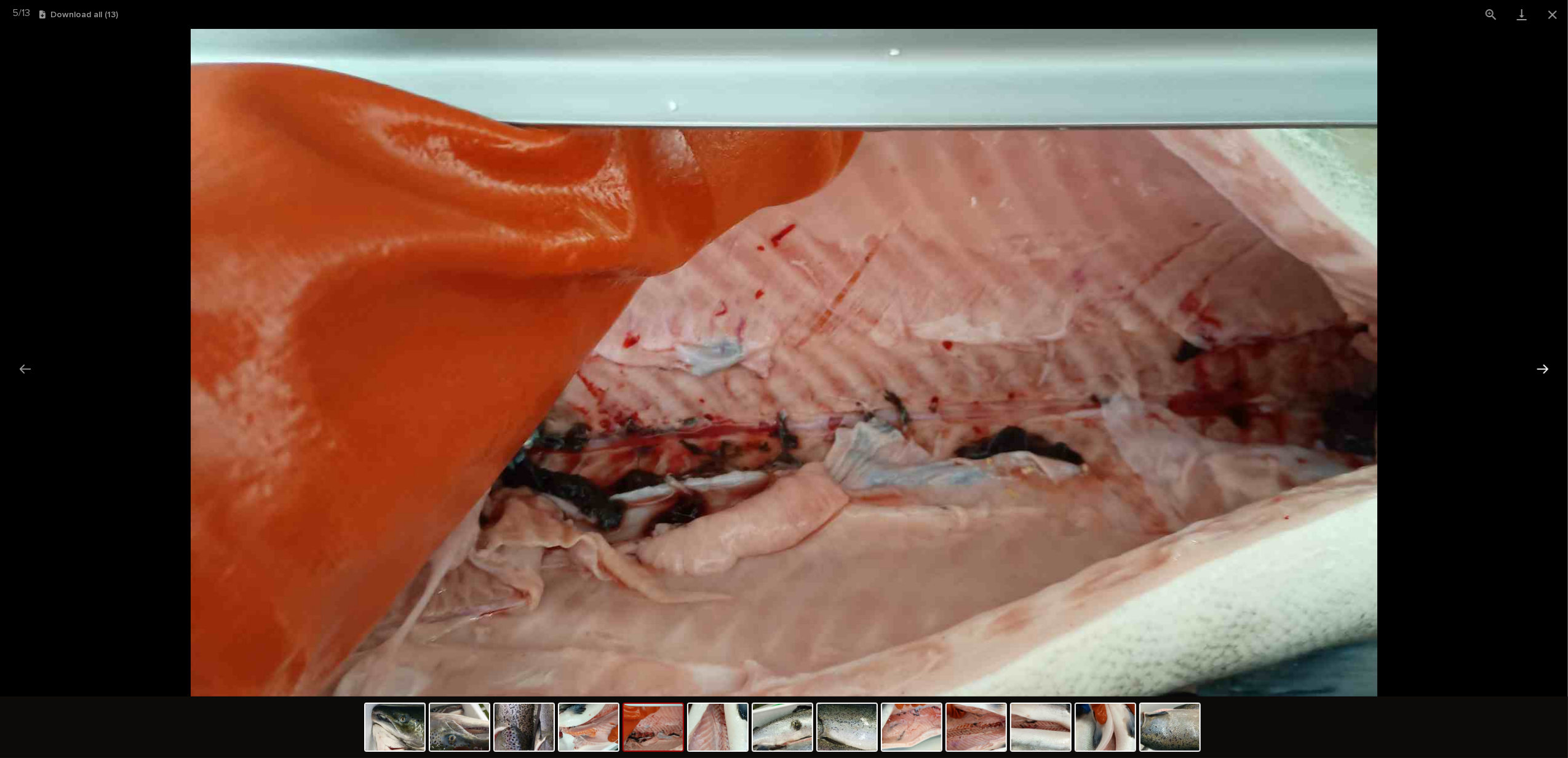
click at [1539, 363] on button "Next slide" at bounding box center [1543, 368] width 26 height 24
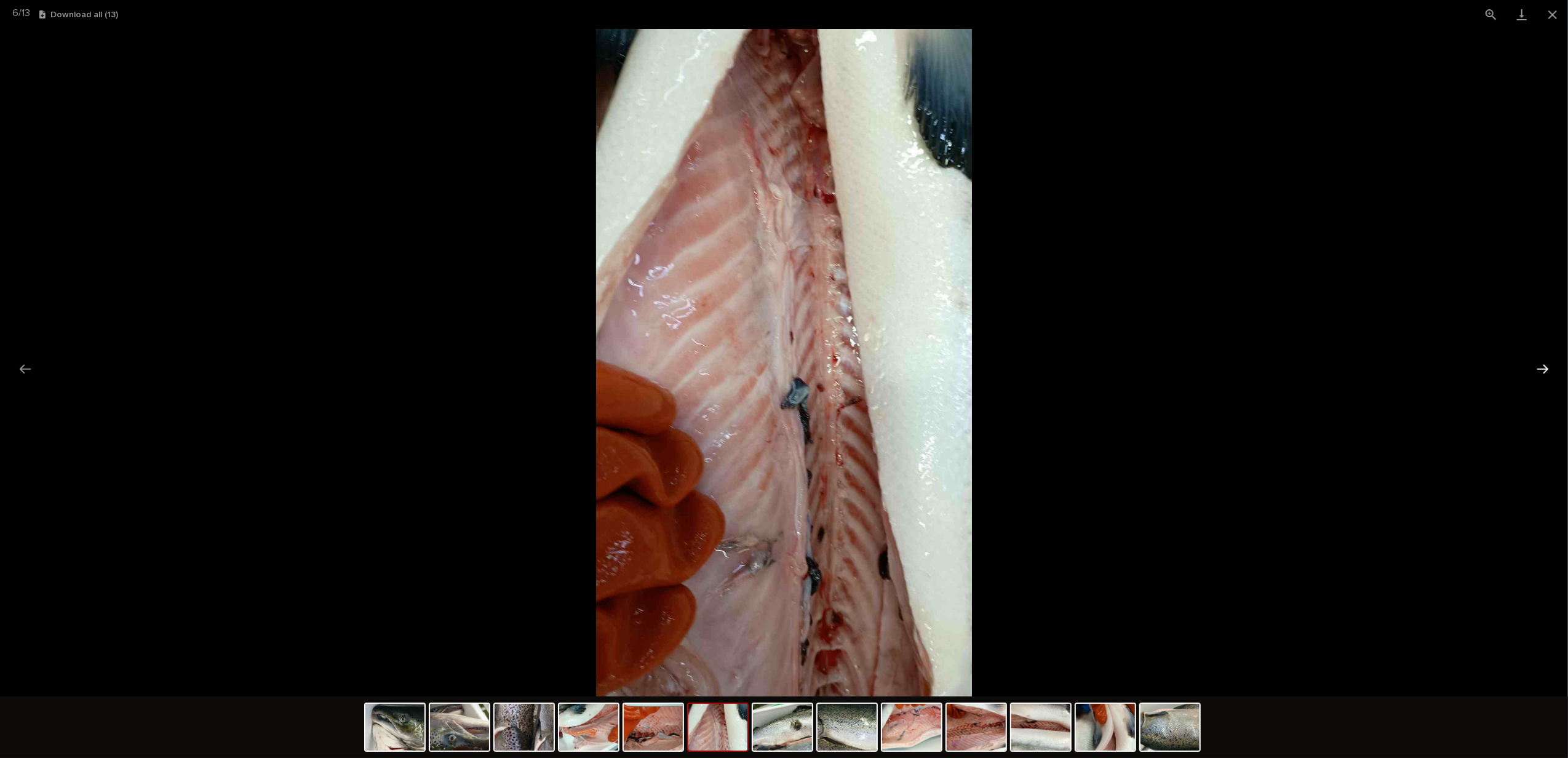
click at [1539, 363] on button "Next slide" at bounding box center [1543, 368] width 26 height 24
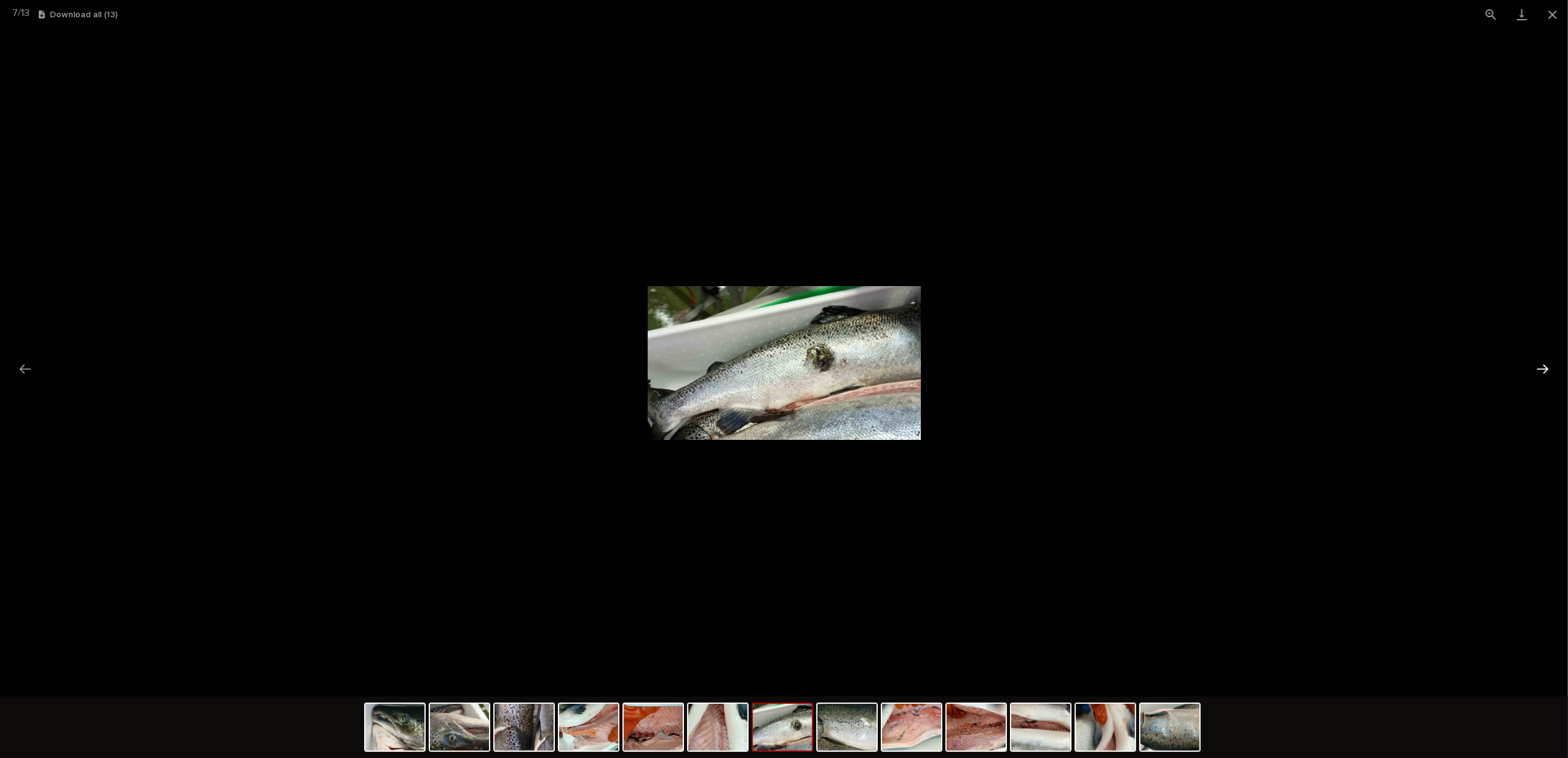
click at [1539, 363] on button "Next slide" at bounding box center [1543, 368] width 26 height 24
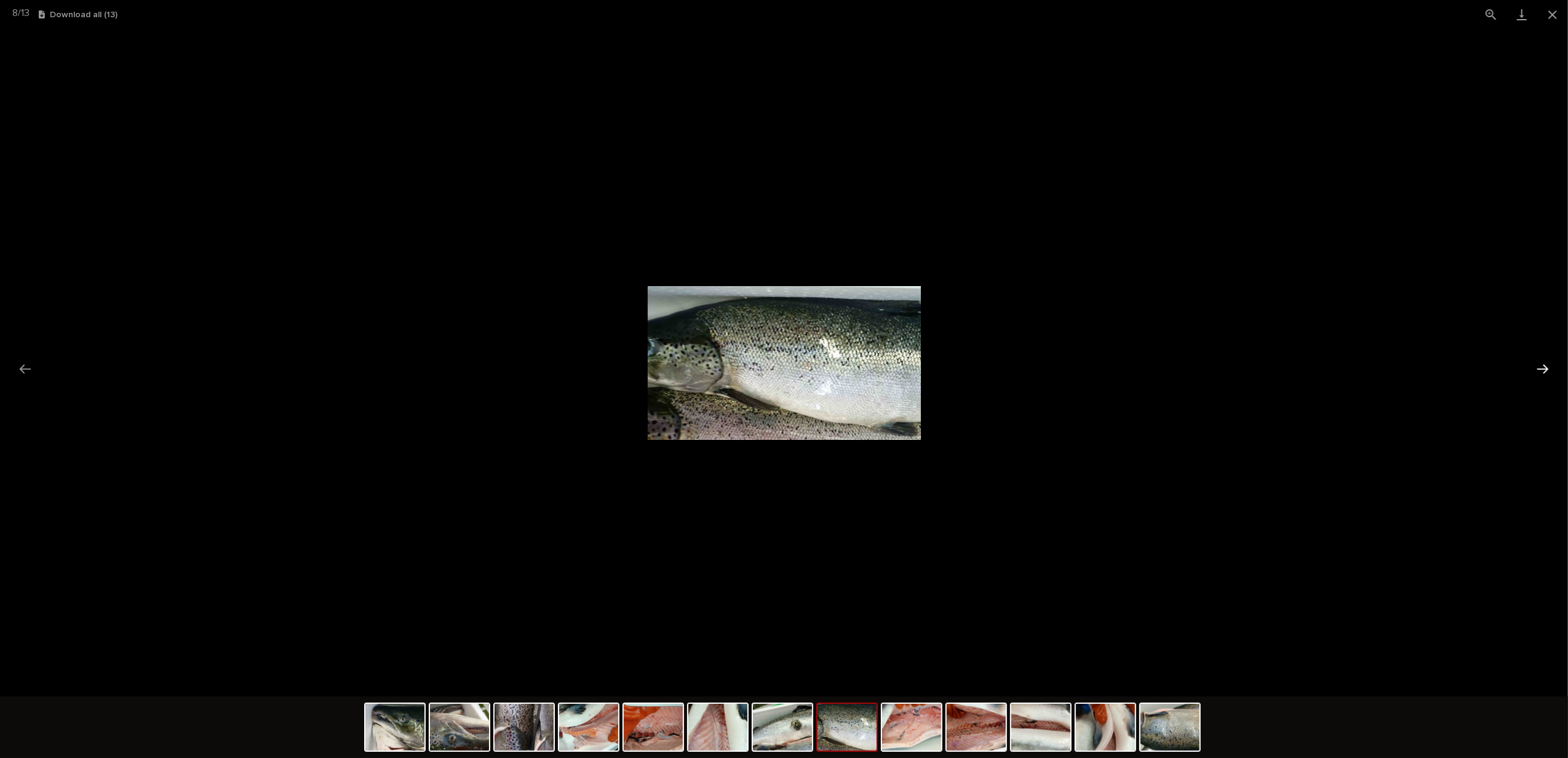
click at [1551, 364] on button "Next slide" at bounding box center [1543, 368] width 26 height 24
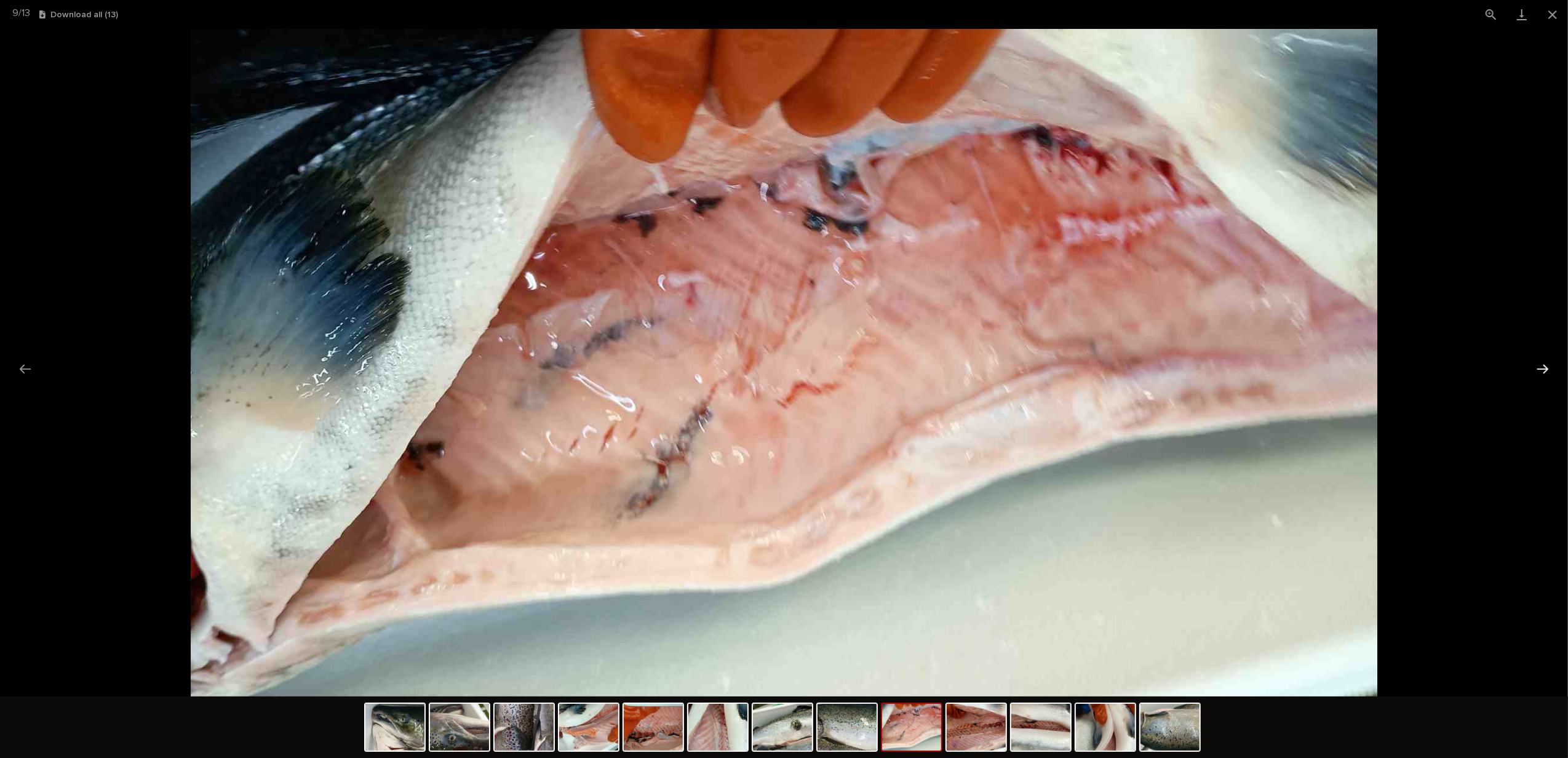
click at [1543, 369] on button "Next slide" at bounding box center [1543, 368] width 26 height 24
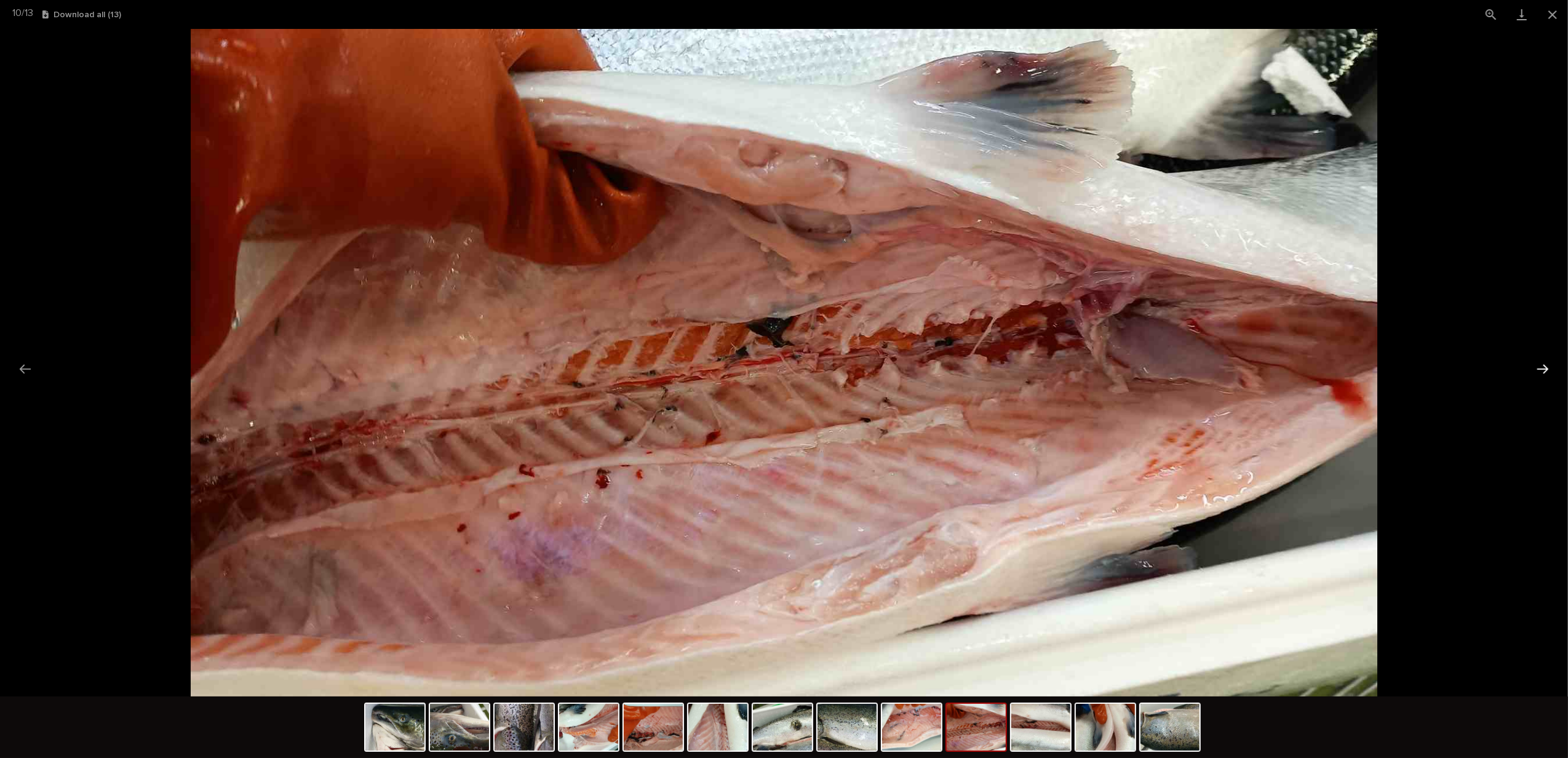
click at [1543, 362] on button "Next slide" at bounding box center [1543, 368] width 26 height 24
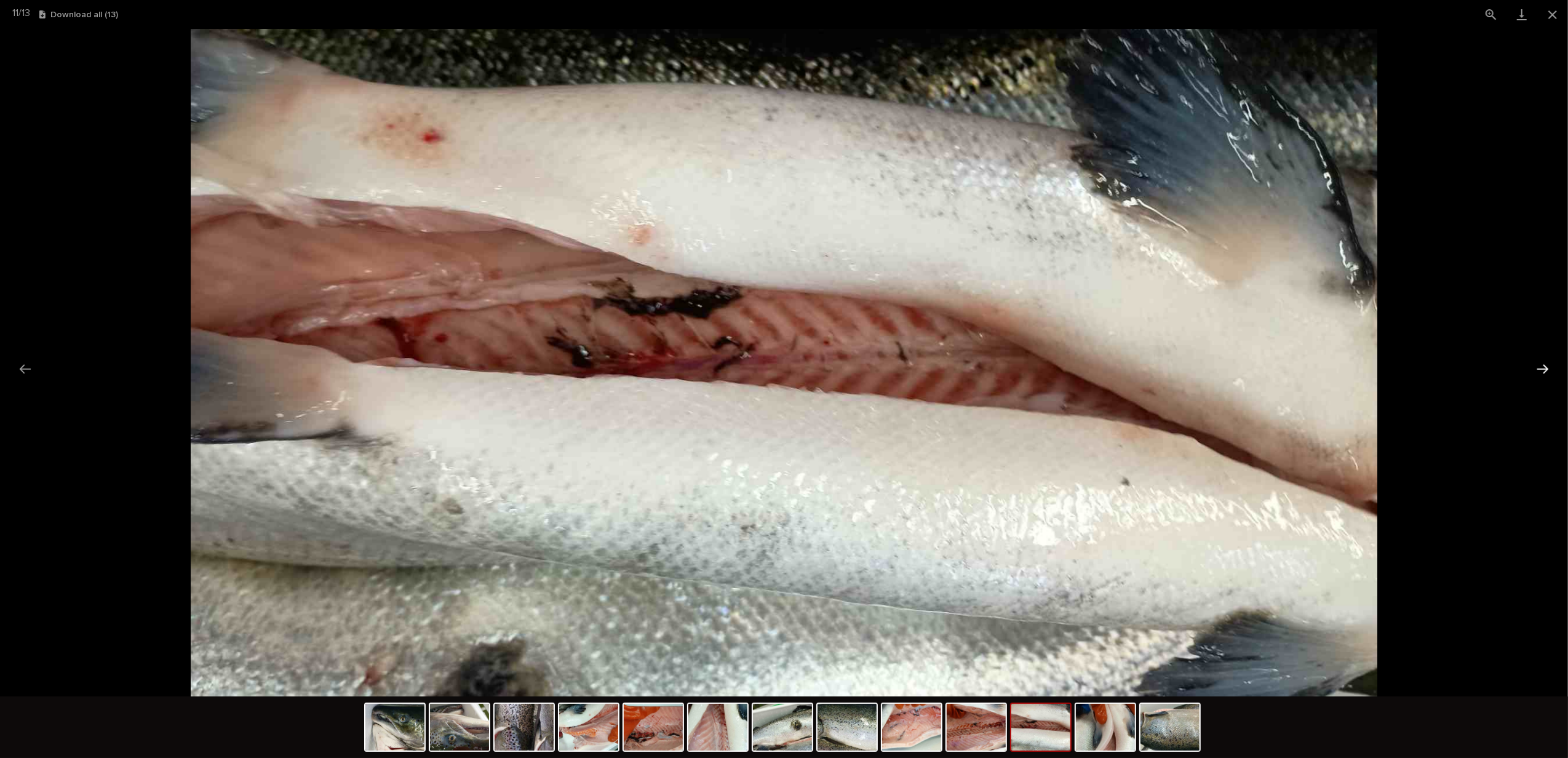
click at [1545, 362] on button "Next slide" at bounding box center [1543, 368] width 26 height 24
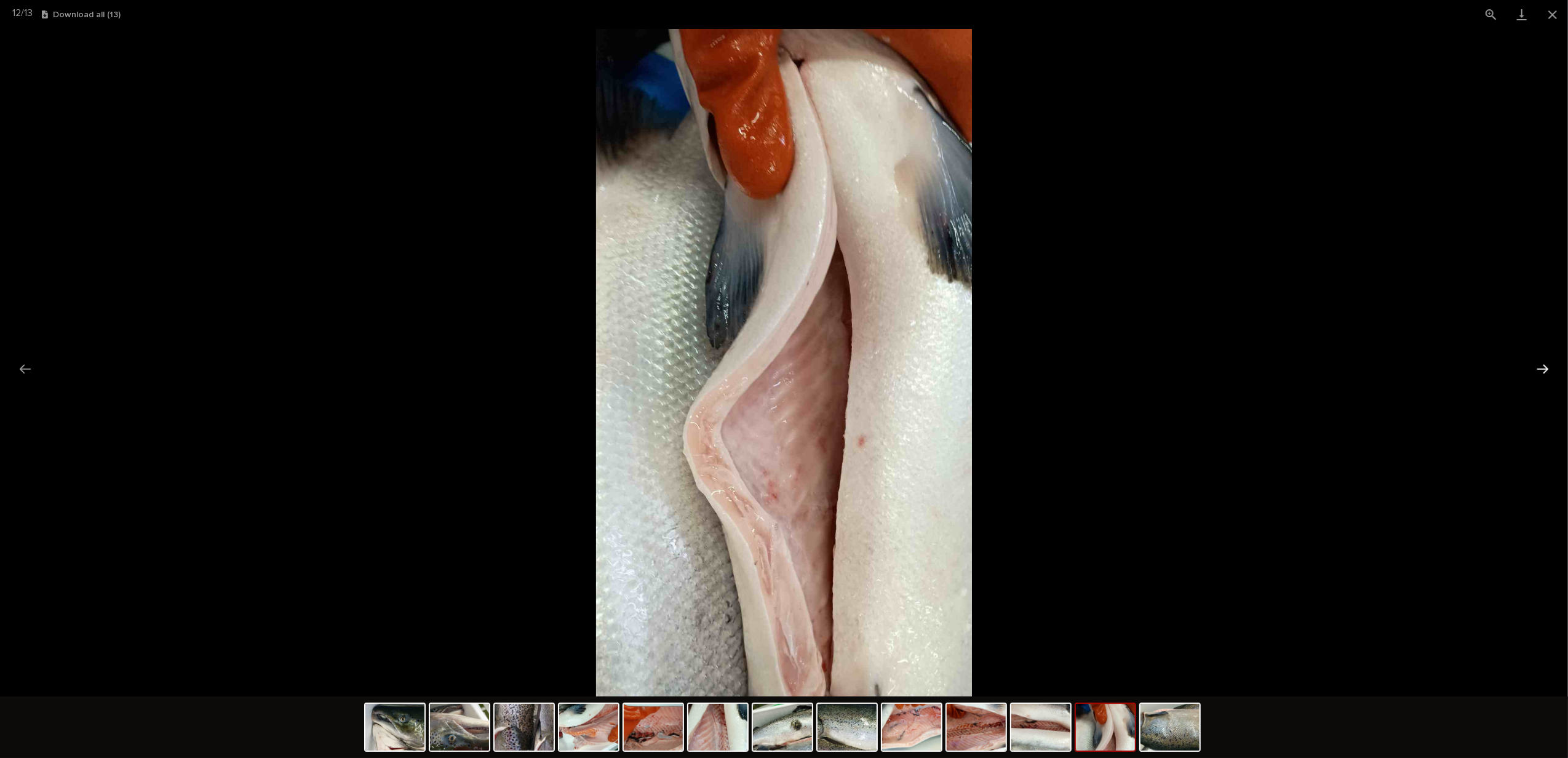
click at [1545, 362] on button "Next slide" at bounding box center [1543, 368] width 26 height 24
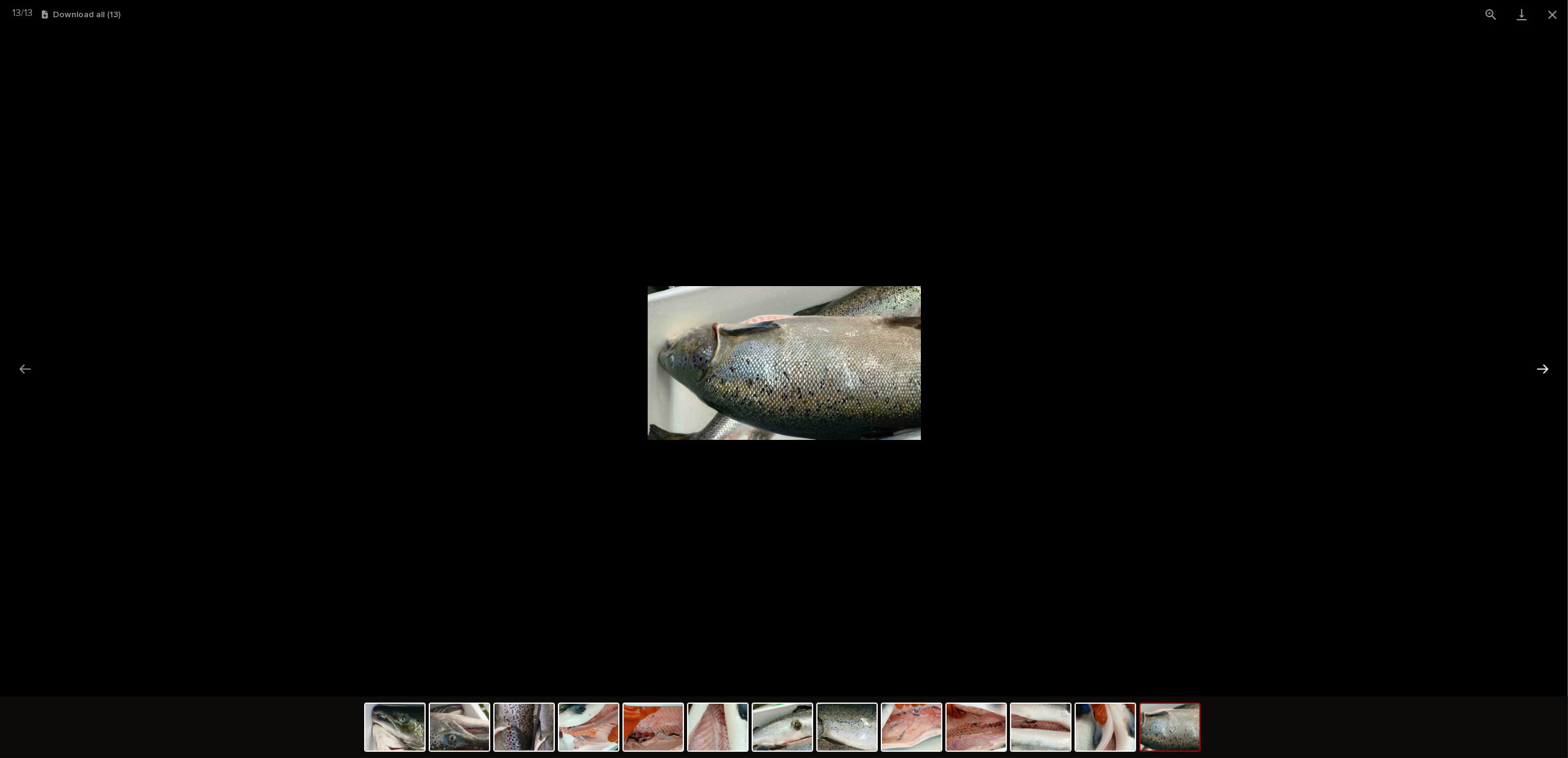
click at [1545, 370] on button "Next slide" at bounding box center [1543, 368] width 26 height 24
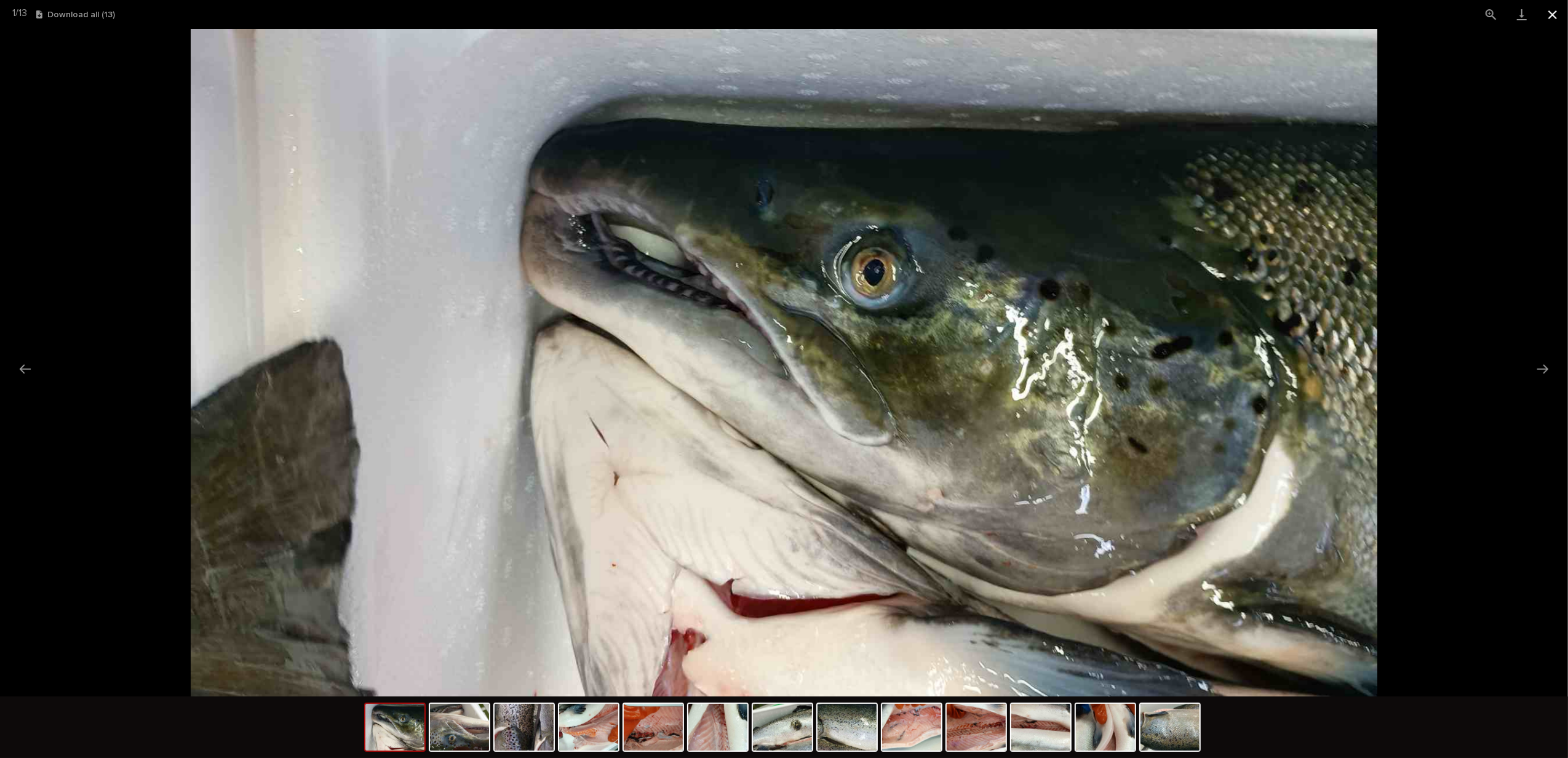
click at [1551, 15] on button "Close gallery" at bounding box center [1553, 15] width 31 height 29
